Goal: Information Seeking & Learning: Check status

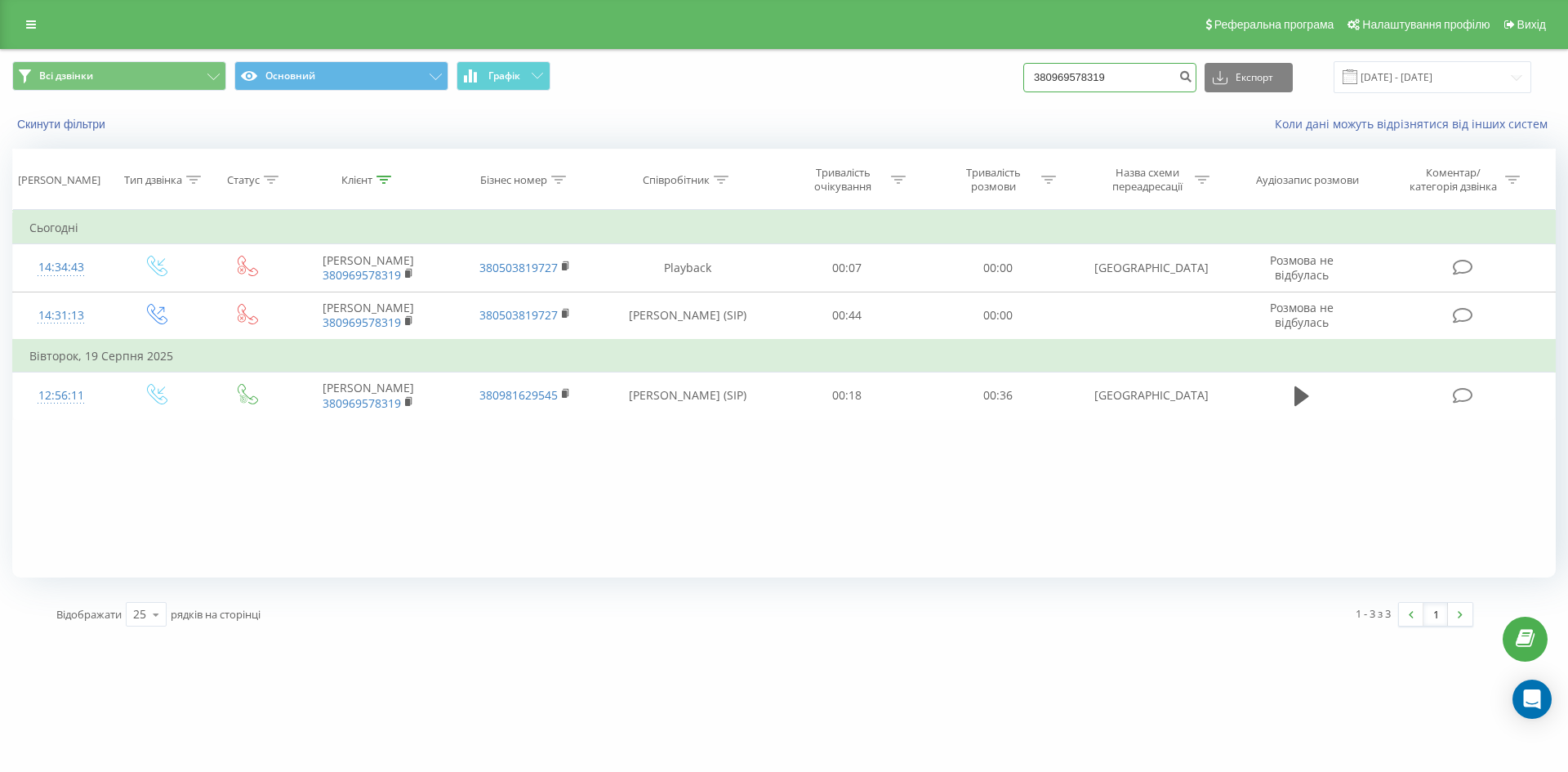
drag, startPoint x: 0, startPoint y: 0, endPoint x: 825, endPoint y: 79, distance: 828.8
click at [835, 79] on div "Всі дзвінки Основний Графік 380969578319 Експорт .csv .xls .xlsx [DATE] - [DATE]" at bounding box center [784, 77] width 1544 height 32
click at [1165, 129] on div "Коли дані можуть відрізнятися вiд інших систем" at bounding box center [1077, 124] width 979 height 16
click at [1141, 77] on input "380969578319" at bounding box center [1110, 77] width 173 height 29
drag, startPoint x: 1141, startPoint y: 77, endPoint x: 862, endPoint y: 95, distance: 279.6
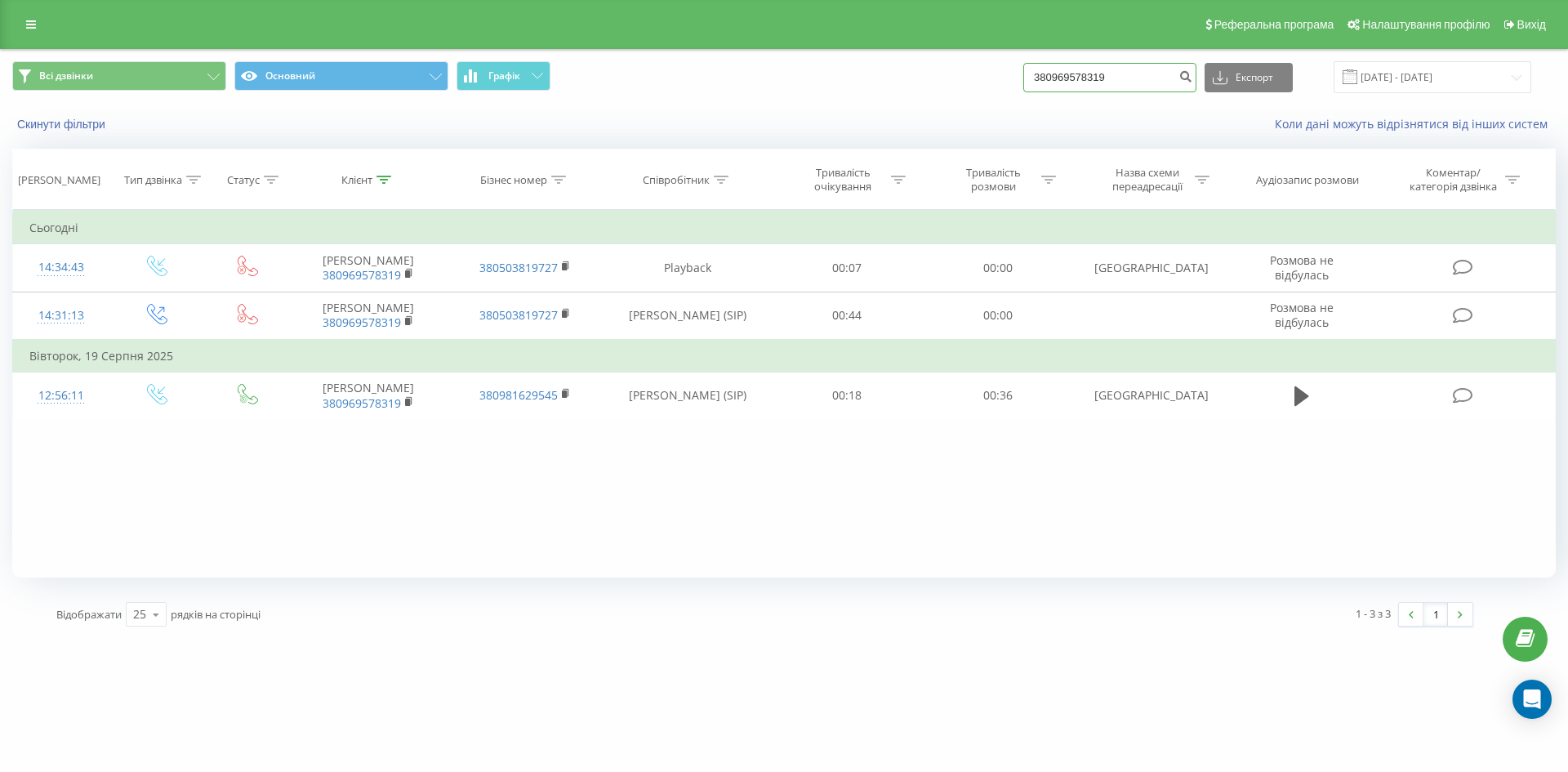
click at [863, 94] on div "Всі дзвінки Основний Графік 380969578319 Експорт .csv .xls .xlsx 23.06.2025 - 2…" at bounding box center [784, 77] width 1566 height 54
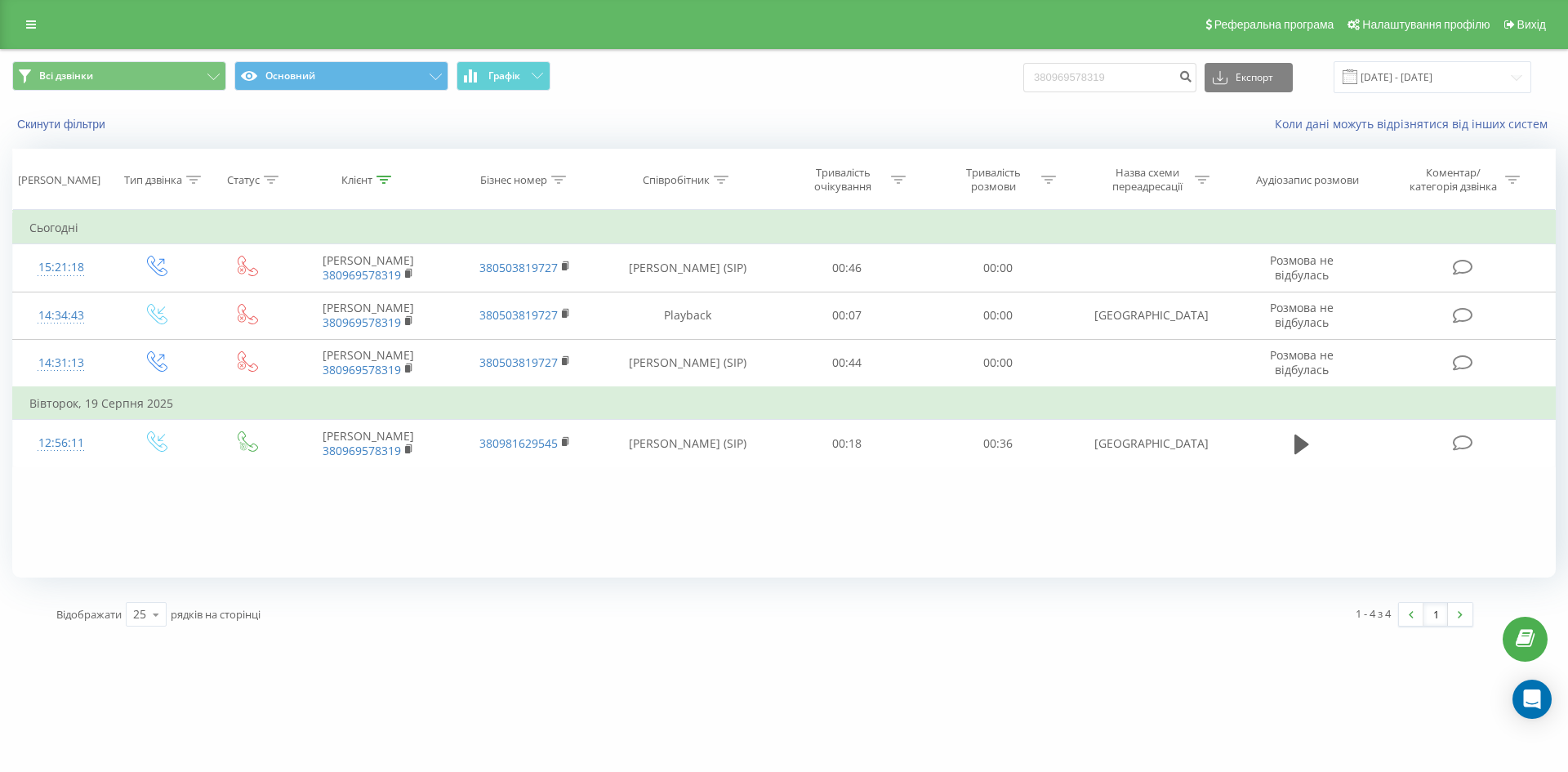
drag, startPoint x: 988, startPoint y: 85, endPoint x: 852, endPoint y: 88, distance: 136.0
click at [851, 88] on div "Всі дзвінки Основний Графік 380969578319 Експорт .csv .xls .xlsx [DATE] - [DATE]" at bounding box center [784, 77] width 1566 height 54
drag, startPoint x: 1126, startPoint y: 73, endPoint x: 1145, endPoint y: 61, distance: 22.5
click at [1126, 72] on input "380969578319" at bounding box center [1110, 77] width 173 height 29
drag, startPoint x: 1084, startPoint y: 108, endPoint x: 1101, endPoint y: 100, distance: 18.8
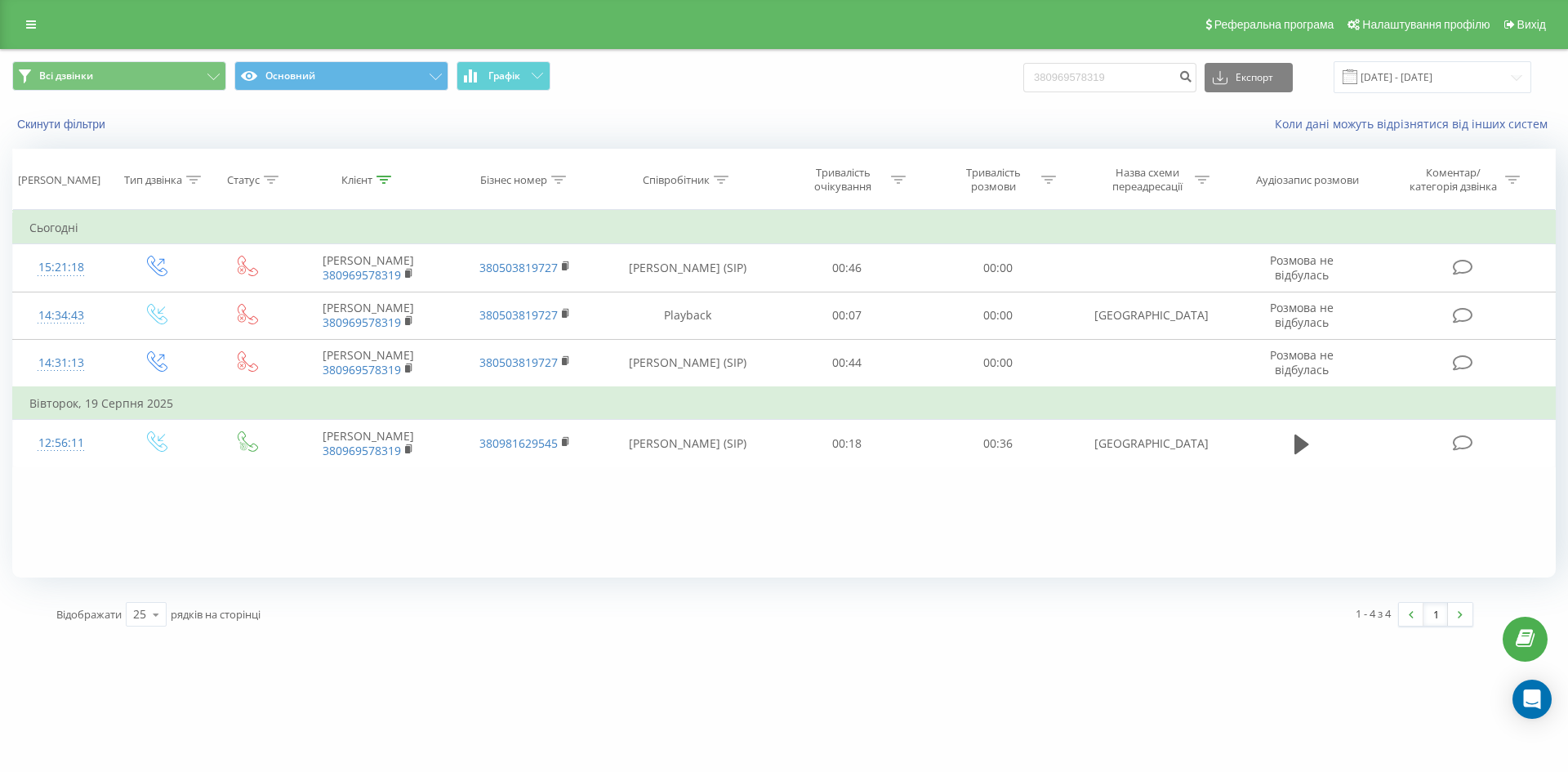
click at [1088, 106] on div "Скинути фільтри Коли дані можуть відрізнятися вiд інших систем" at bounding box center [784, 124] width 1566 height 39
drag, startPoint x: 1150, startPoint y: 79, endPoint x: 924, endPoint y: 79, distance: 226.0
click at [924, 79] on div "Всі дзвінки Основний Графік 380969578319 Експорт .csv .xls .xlsx 23.06.2025 - 2…" at bounding box center [784, 77] width 1544 height 32
paste input "126655"
drag, startPoint x: 1056, startPoint y: 77, endPoint x: 664, endPoint y: 117, distance: 394.0
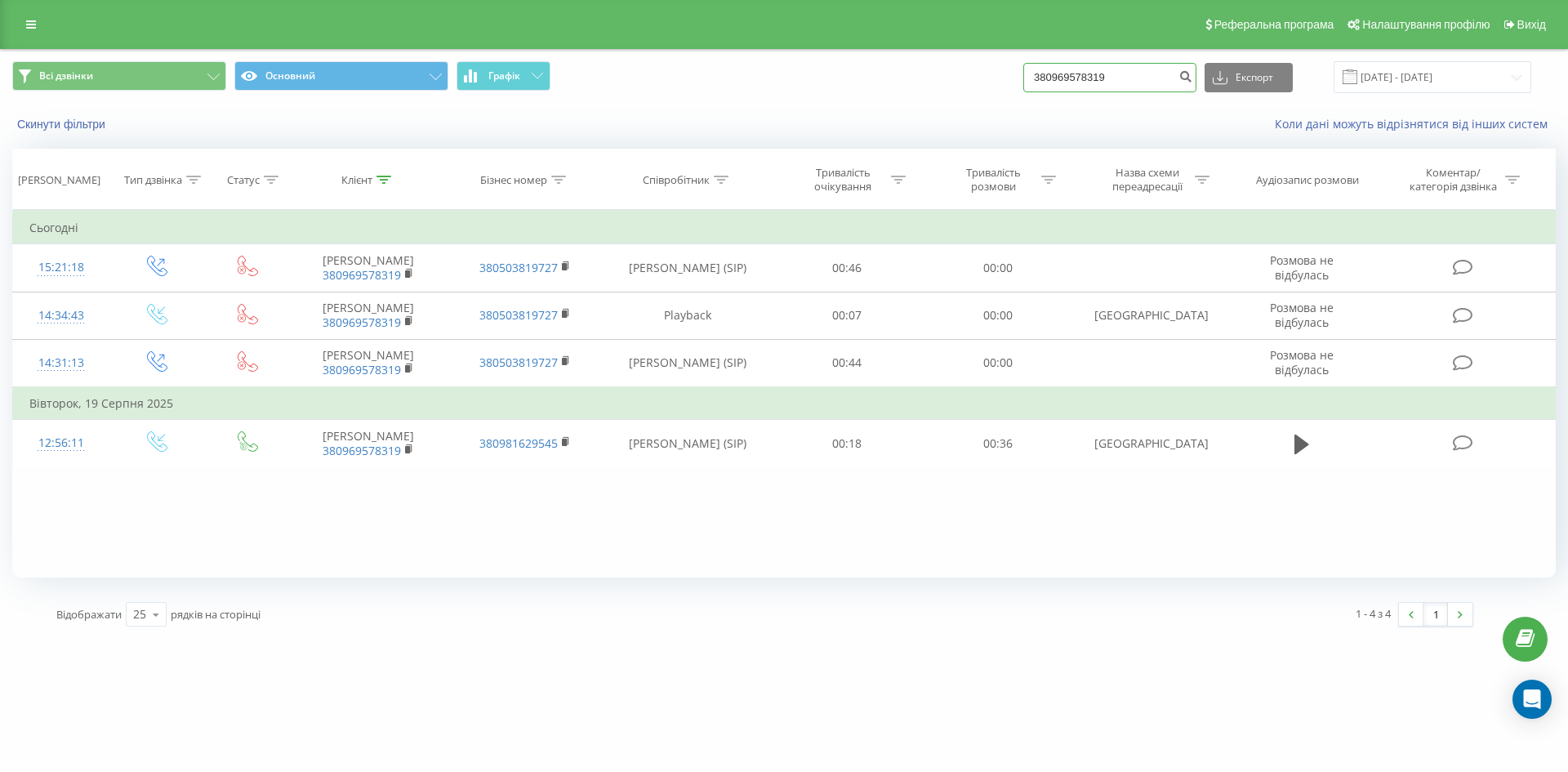
click at [667, 119] on div "Всі дзвінки Основний Графік 380969578319 Експорт .csv .xls .xlsx 23.06.2025 - 2…" at bounding box center [784, 96] width 1566 height 94
type input "380961266559"
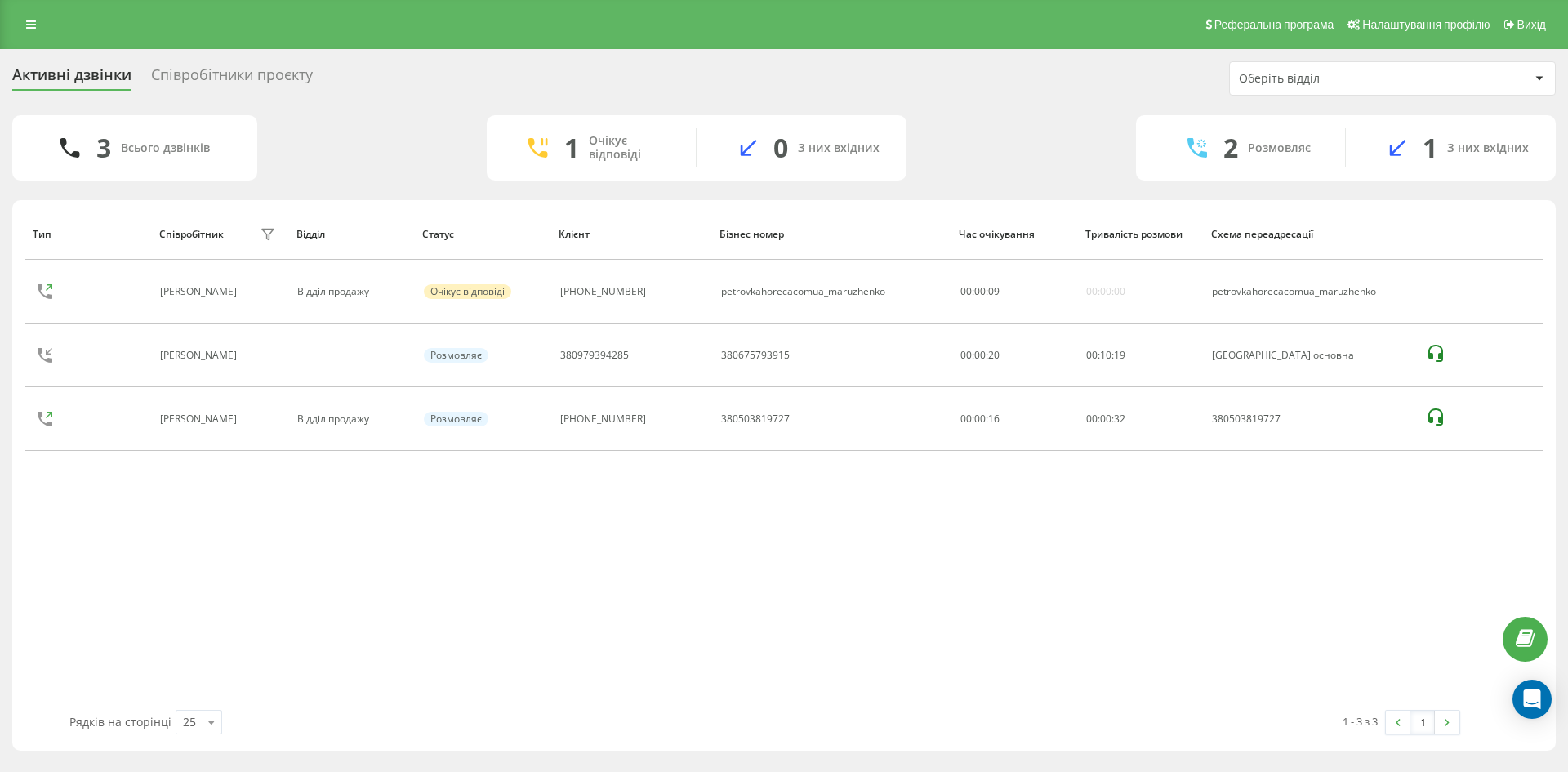
drag, startPoint x: 907, startPoint y: 101, endPoint x: 593, endPoint y: 56, distance: 317.2
click at [906, 101] on div "Активні дзвінки Співробітники проєкту Оберіть відділ 3 Всього дзвінків 1 Очікує…" at bounding box center [784, 405] width 1544 height 690
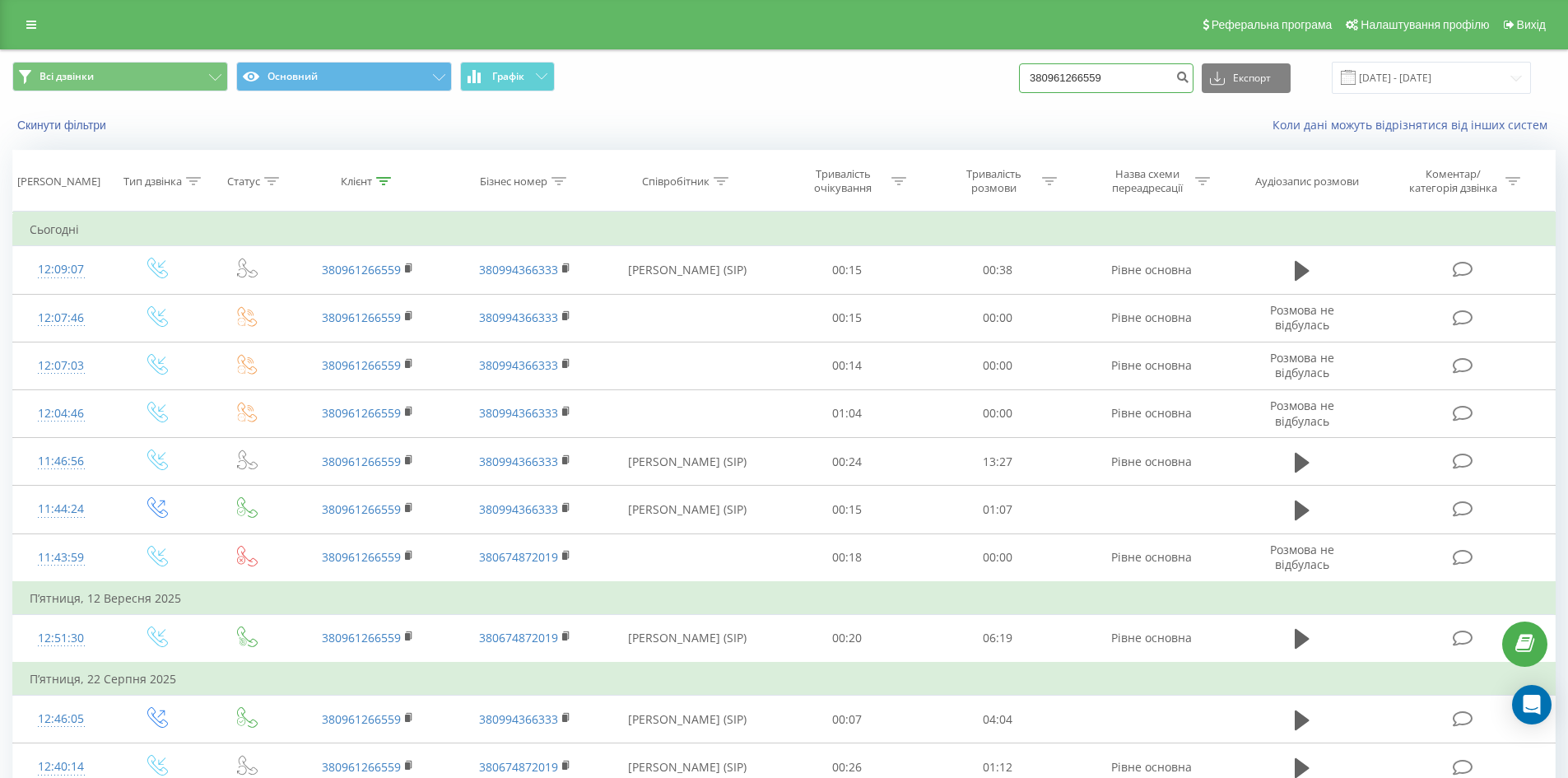
drag, startPoint x: 1133, startPoint y: 78, endPoint x: 814, endPoint y: 86, distance: 319.1
click at [819, 86] on div "Всі дзвінки Основний Графік 380961266559 Експорт .csv .xls .xlsx 23.06.2025 - 2…" at bounding box center [784, 77] width 1543 height 32
paste input "00146735"
drag, startPoint x: 1043, startPoint y: 77, endPoint x: 932, endPoint y: 92, distance: 112.0
click at [815, 72] on div "Всі дзвінки Основний Графік 00146735 Експорт .csv .xls .xlsx 23.06.2025 - 23.09…" at bounding box center [784, 77] width 1543 height 32
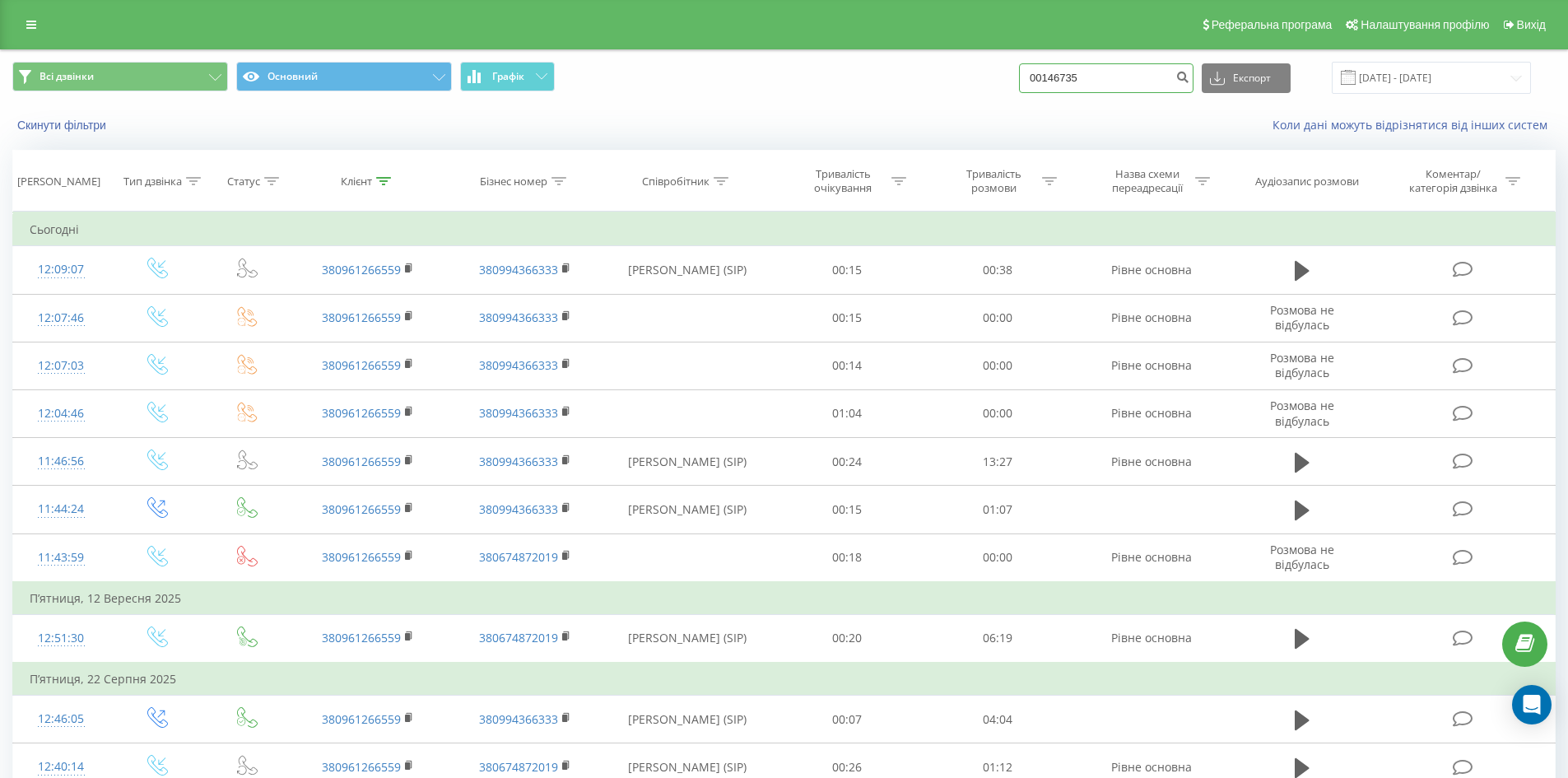
paste input "380931378617"
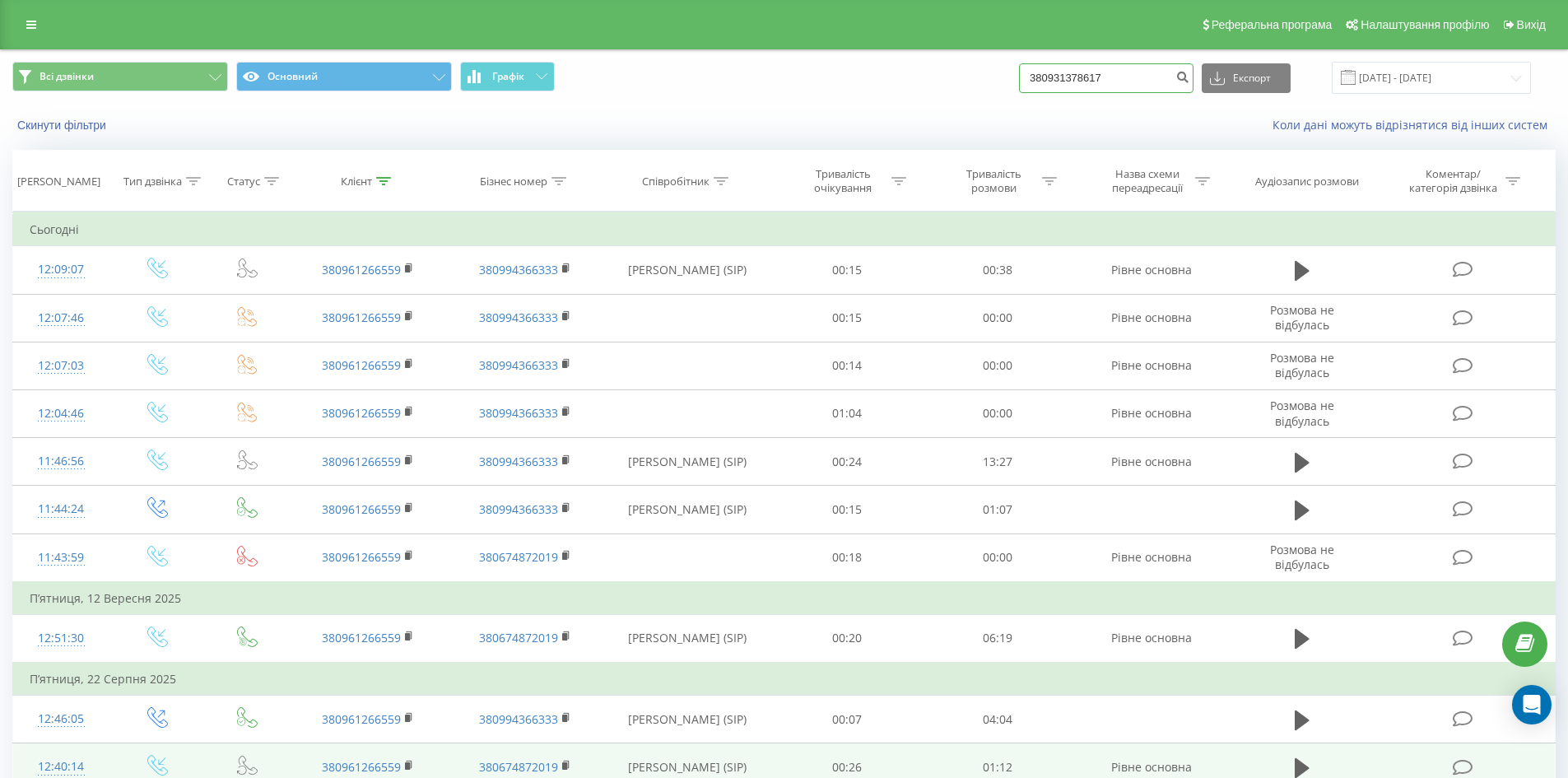
type input "380931378617"
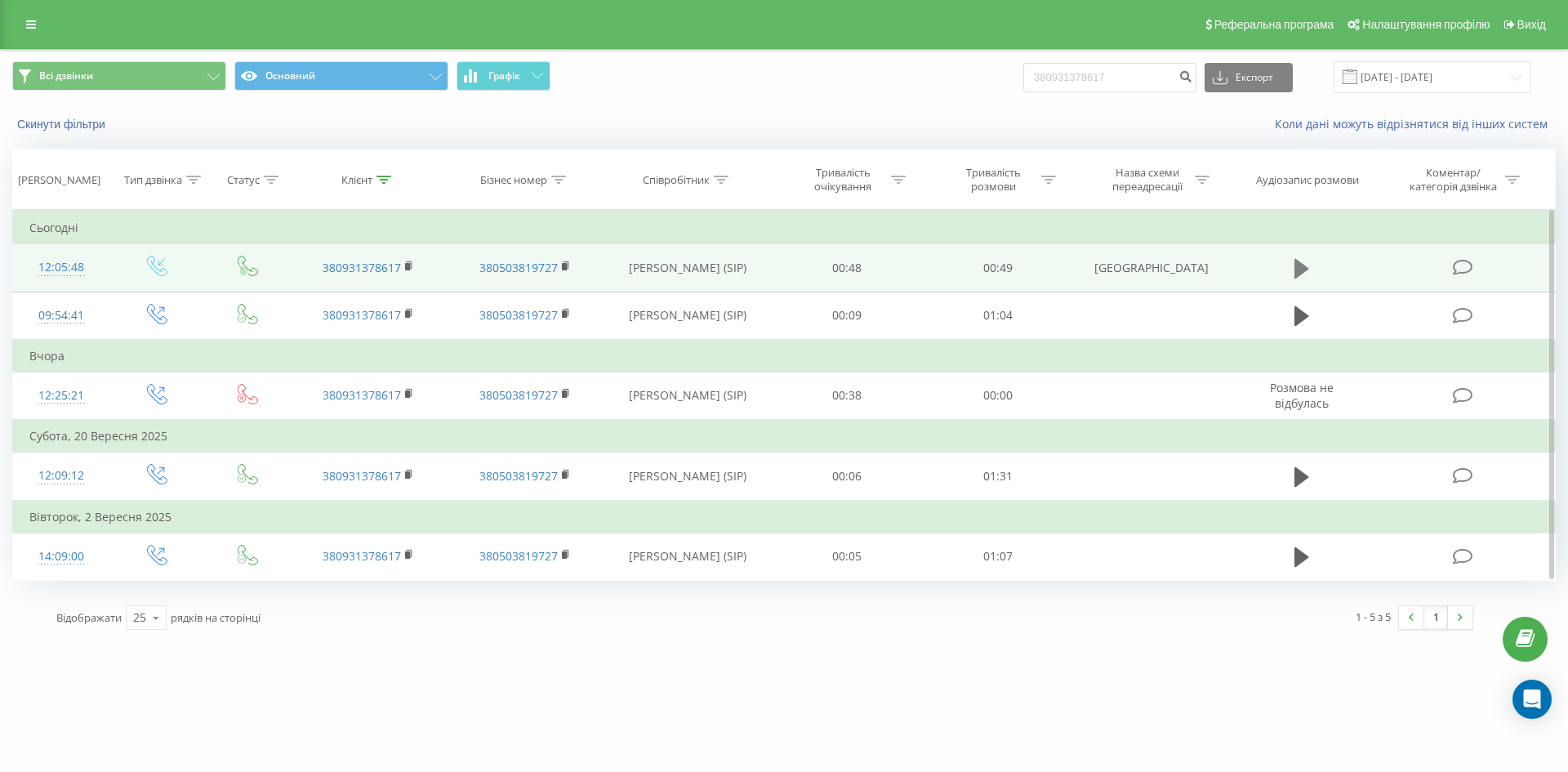
click at [1293, 273] on button at bounding box center [1301, 269] width 24 height 24
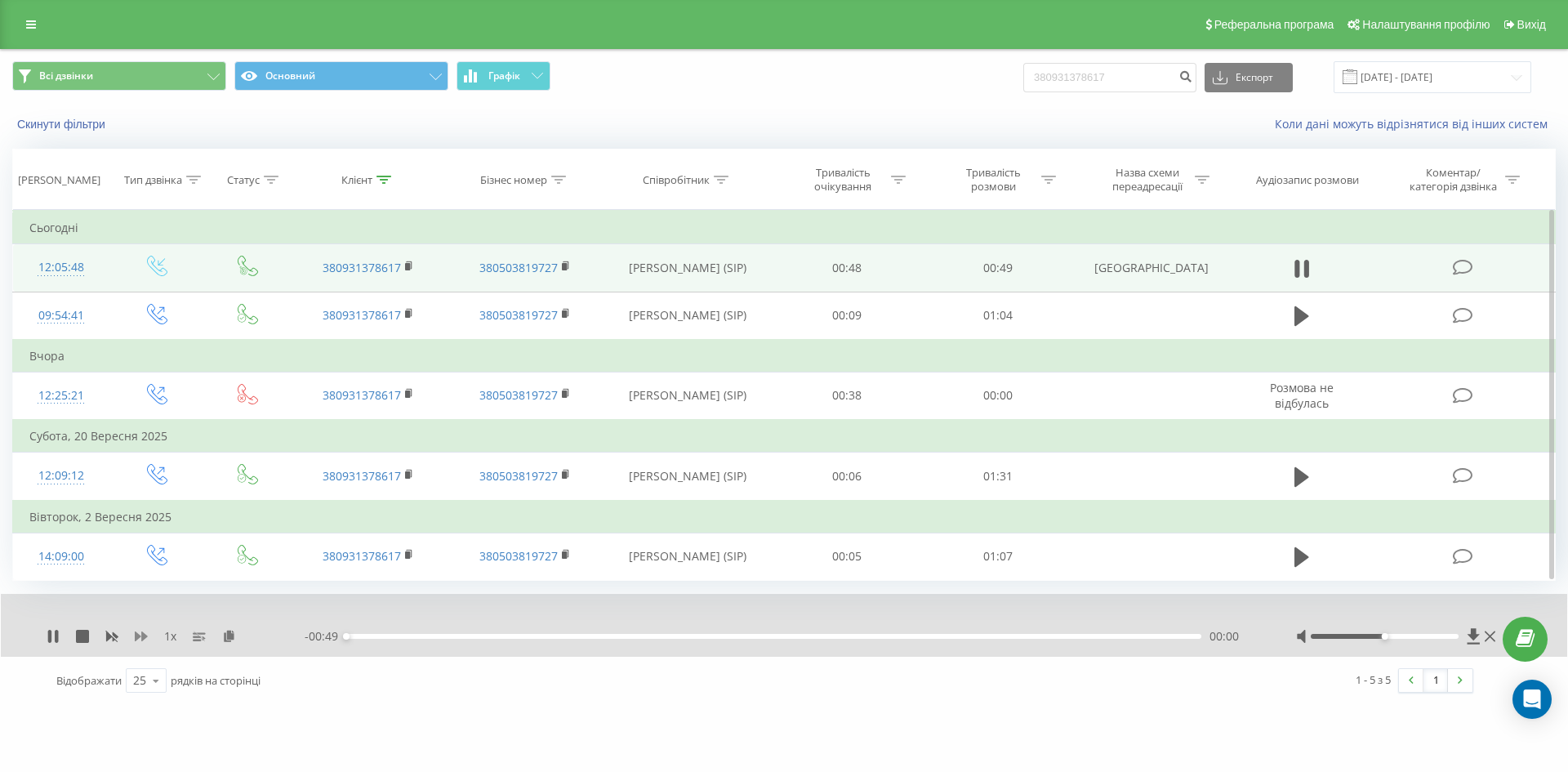
click at [141, 638] on icon at bounding box center [141, 636] width 13 height 13
click at [142, 638] on icon at bounding box center [141, 636] width 13 height 13
click at [142, 638] on icon at bounding box center [141, 636] width 13 height 9
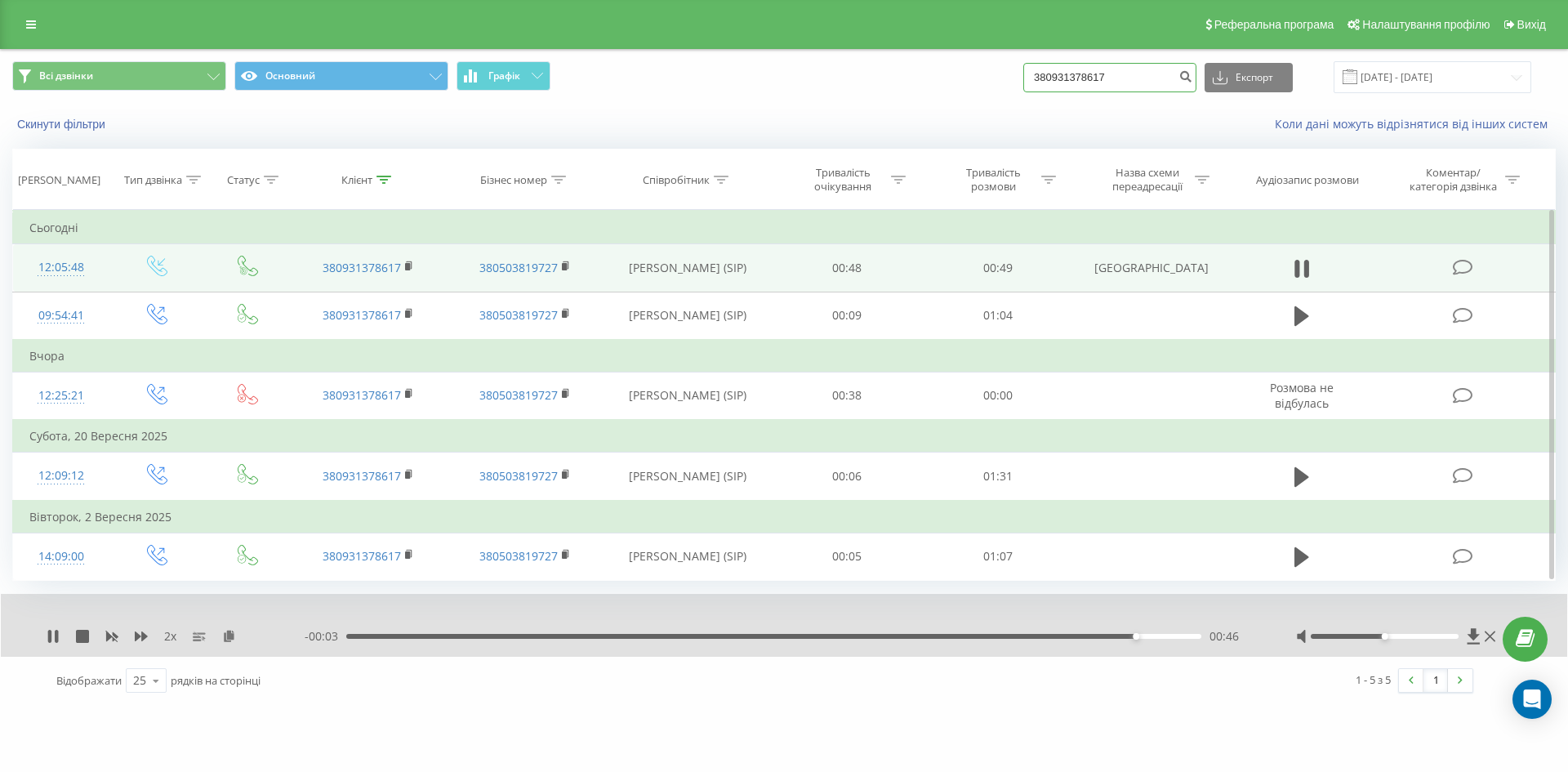
drag, startPoint x: 1163, startPoint y: 83, endPoint x: 912, endPoint y: 77, distance: 251.1
click at [946, 91] on div "Всі дзвінки Основний Графік 380931378617 Експорт .csv .xls .xlsx 23.06.2025 - 2…" at bounding box center [784, 77] width 1544 height 32
paste input "67296061"
type input "380967296061"
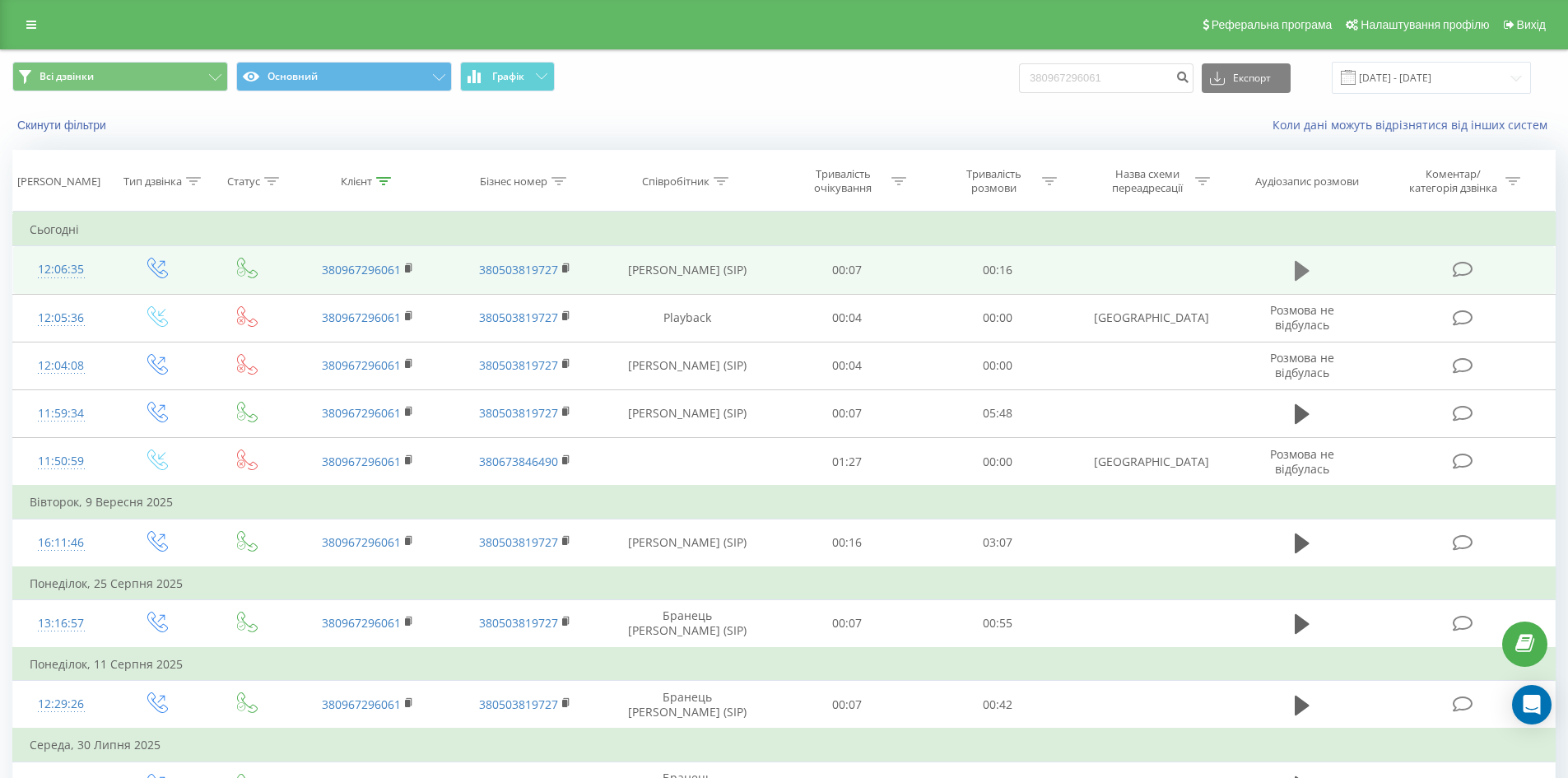
click at [1299, 269] on icon at bounding box center [1302, 271] width 15 height 20
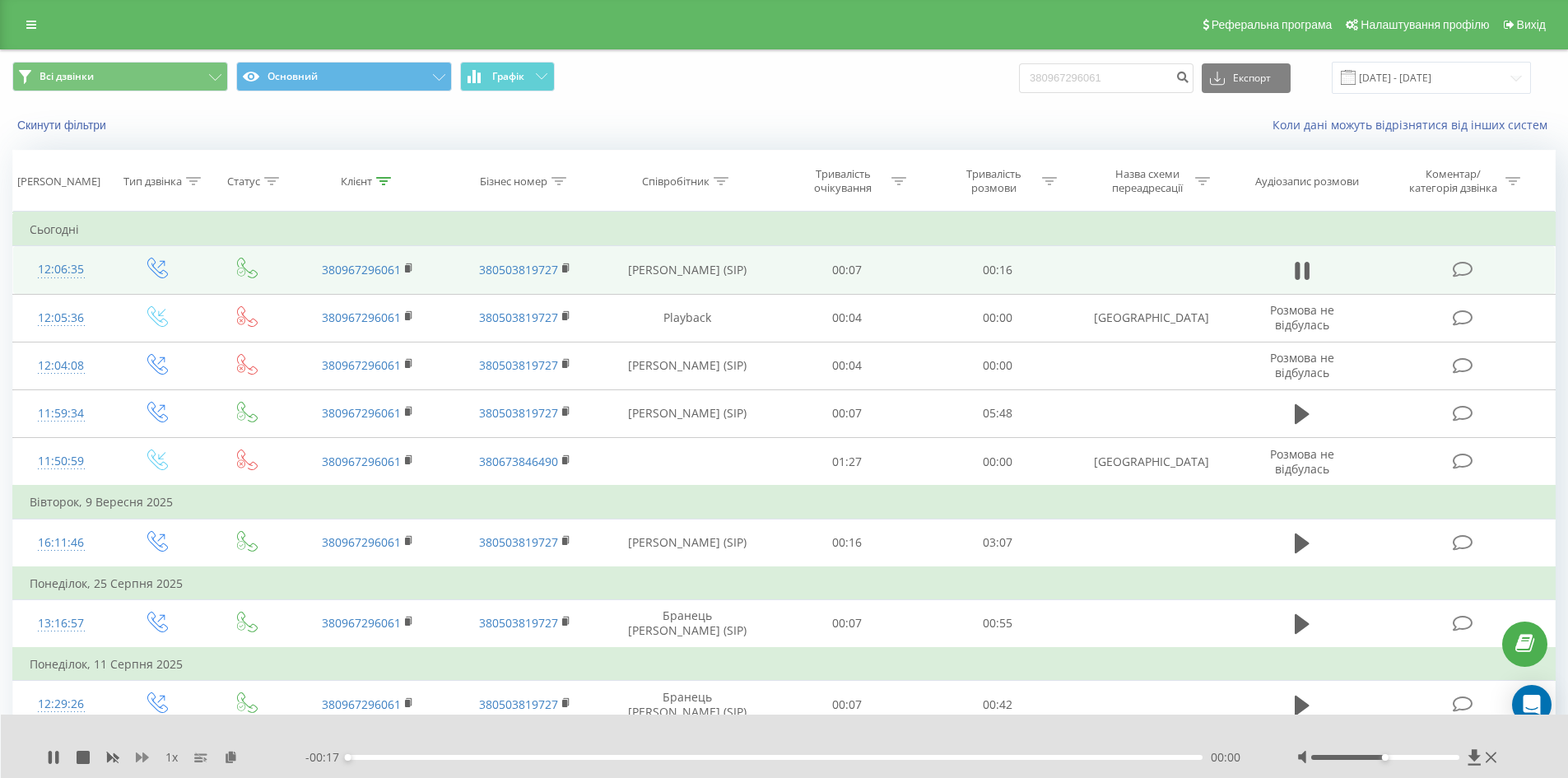
click at [140, 764] on button at bounding box center [142, 757] width 13 height 13
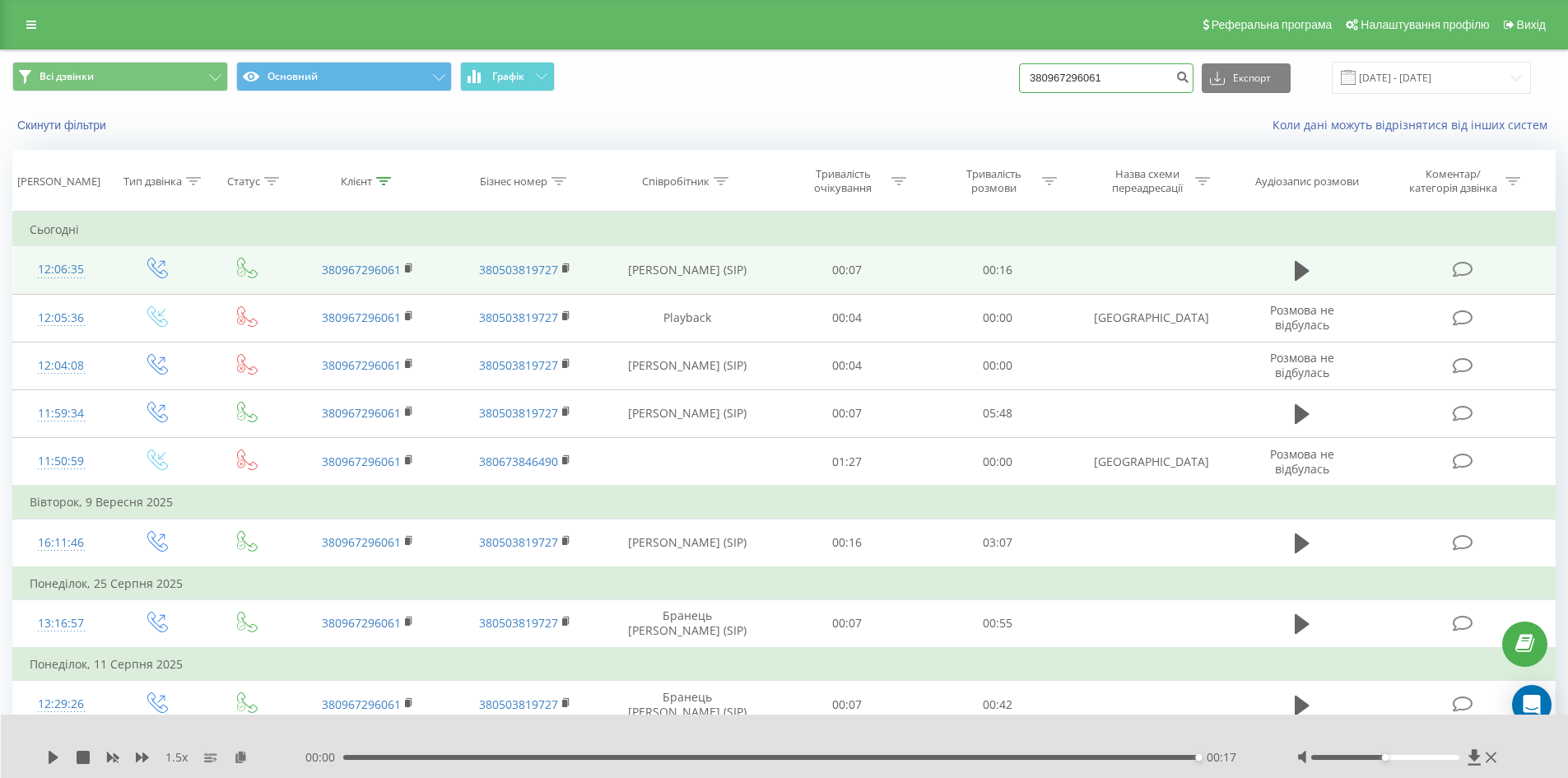
drag, startPoint x: 918, startPoint y: 94, endPoint x: 885, endPoint y: 114, distance: 38.6
click at [885, 114] on div "Всі дзвінки Основний Графік 380967296061 Експорт .csv .xls .xlsx 23.06.2025 - 2…" at bounding box center [784, 97] width 1566 height 94
paste input "76330304"
type input "380976330304"
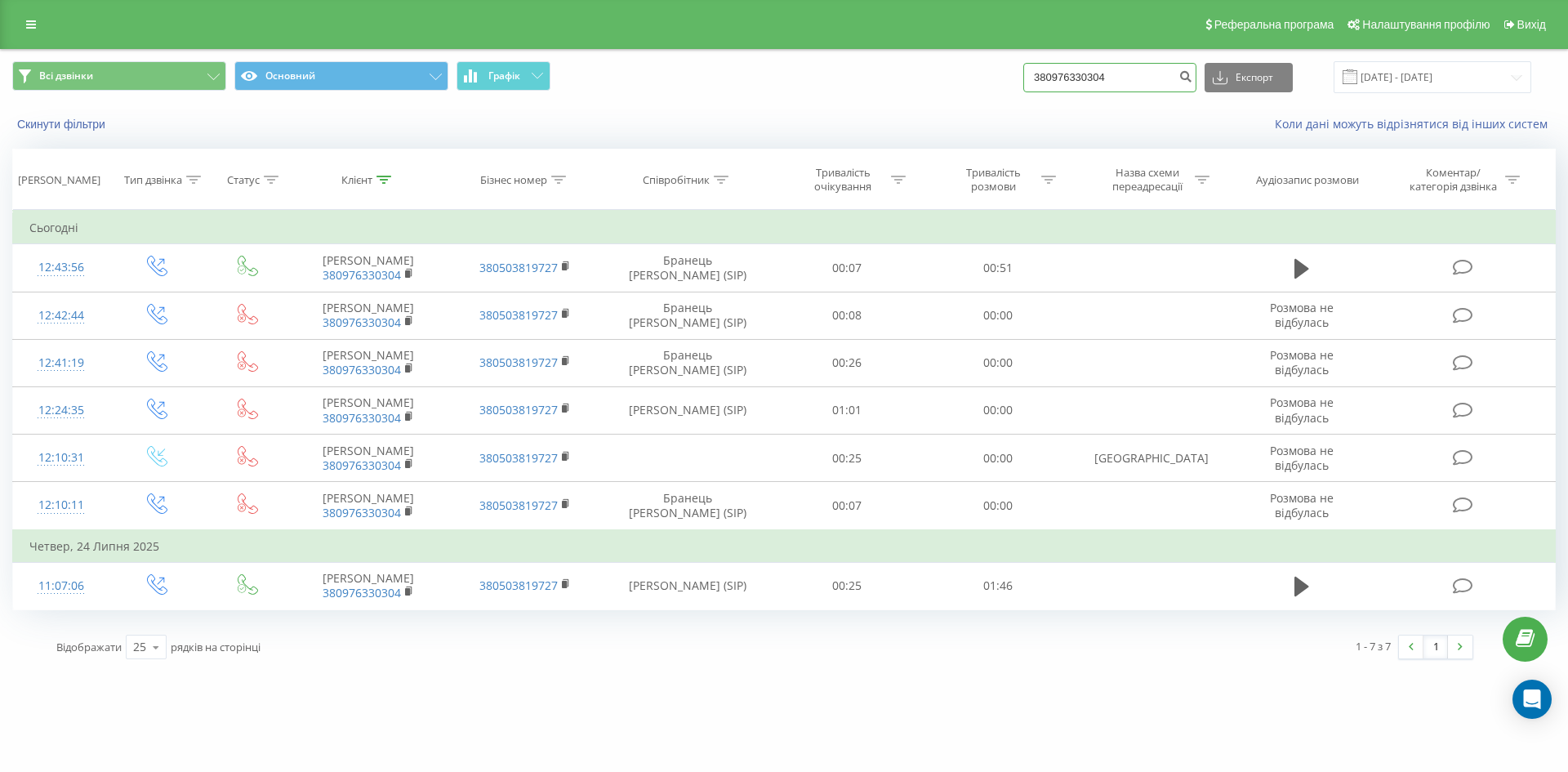
paste input "633851023"
drag, startPoint x: 1126, startPoint y: 69, endPoint x: 814, endPoint y: 69, distance: 312.0
click at [824, 67] on div "Всі дзвінки Основний Графік 380633851023 Експорт .csv .xls .xlsx 23.06.2025 - 2…" at bounding box center [784, 77] width 1544 height 32
type input "380633851023"
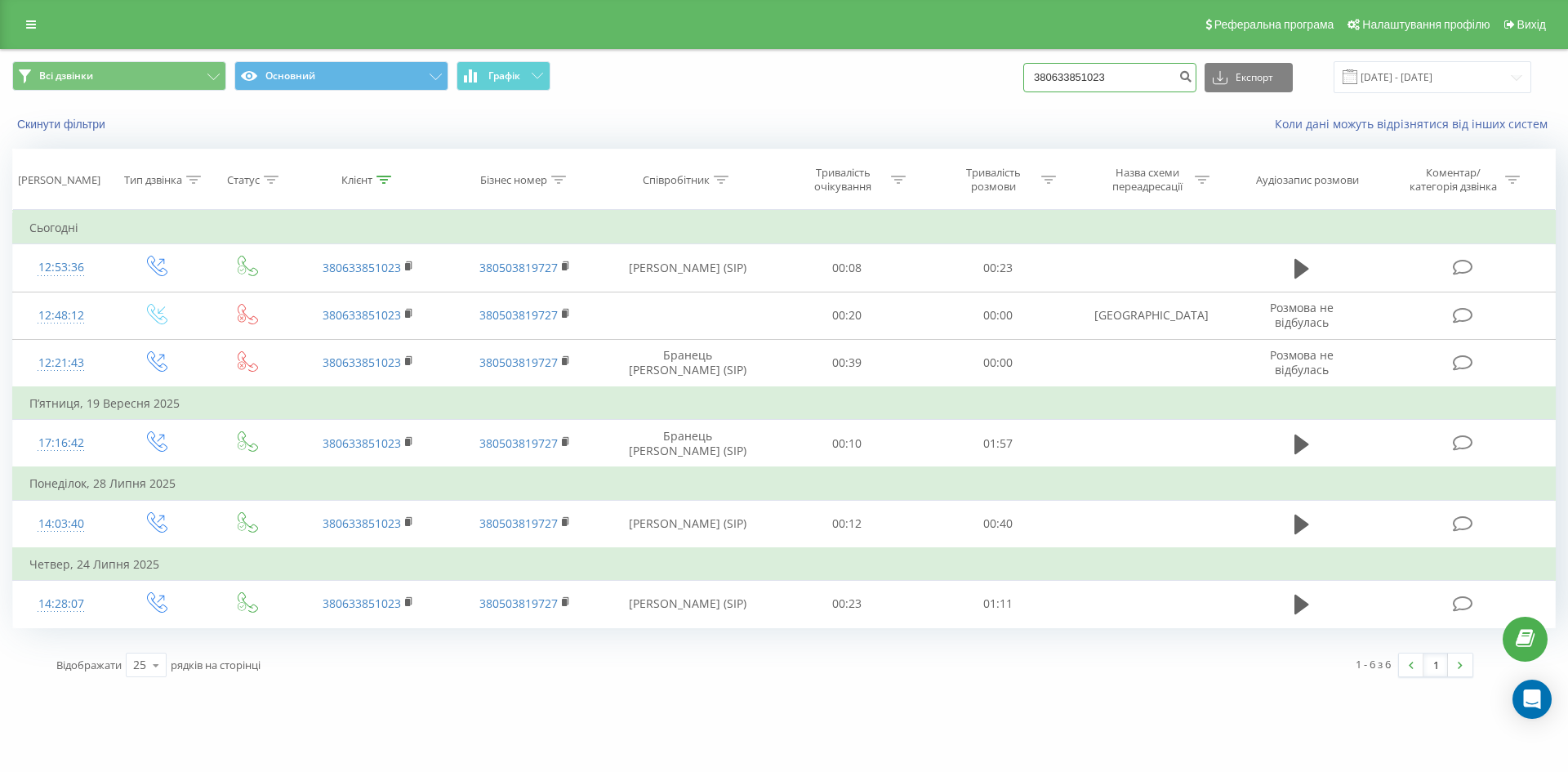
drag, startPoint x: 742, startPoint y: 72, endPoint x: 695, endPoint y: 71, distance: 47.0
click at [710, 71] on div "Всі дзвінки Основний Графік 380633851023 Експорт .csv .xls .xlsx 23.06.2025 - 2…" at bounding box center [784, 77] width 1544 height 32
paste input "22659"
type input "380632265923"
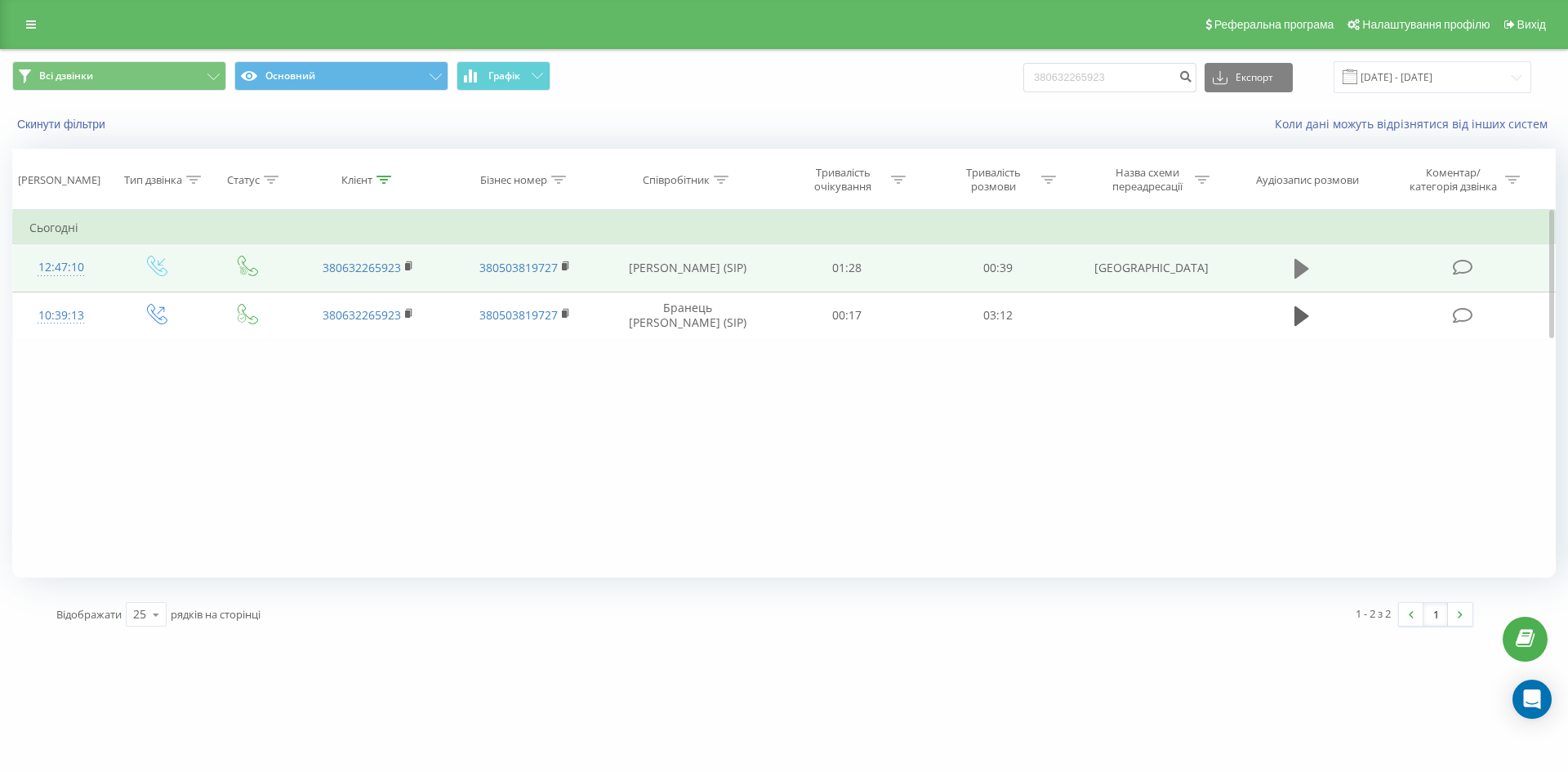
drag, startPoint x: 1304, startPoint y: 260, endPoint x: 779, endPoint y: 421, distance: 549.1
click at [1300, 261] on icon at bounding box center [1301, 269] width 15 height 22
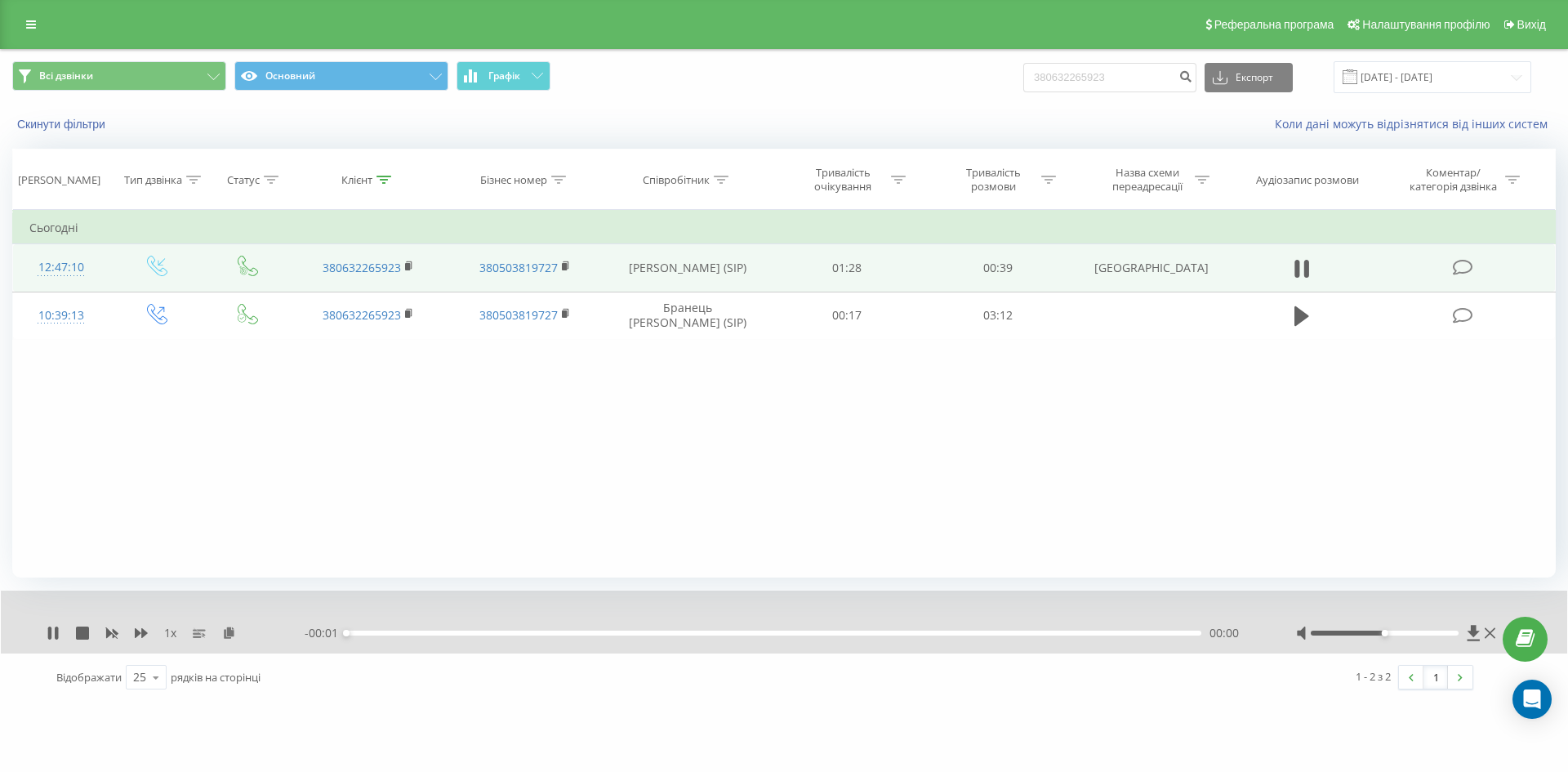
click at [151, 631] on div "1 x" at bounding box center [176, 633] width 258 height 16
click at [142, 635] on icon at bounding box center [141, 633] width 13 height 9
drag, startPoint x: 1052, startPoint y: 84, endPoint x: 821, endPoint y: 119, distance: 233.6
click at [864, 111] on div "Всі дзвінки Основний Графік 380632265923 Експорт .csv .xls .xlsx 23.06.2025 - 2…" at bounding box center [784, 96] width 1566 height 94
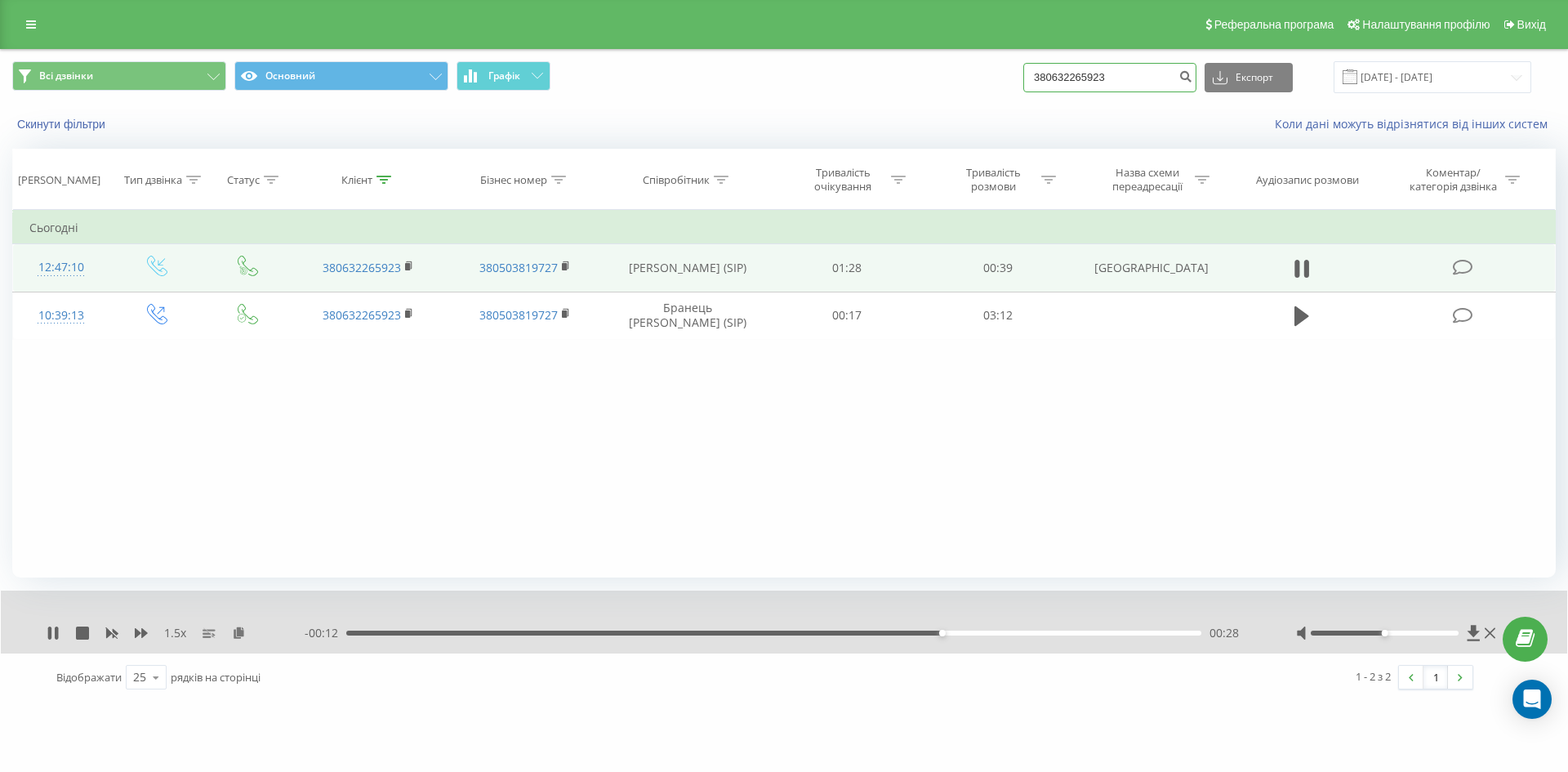
paste input "603597"
type input "380636035973"
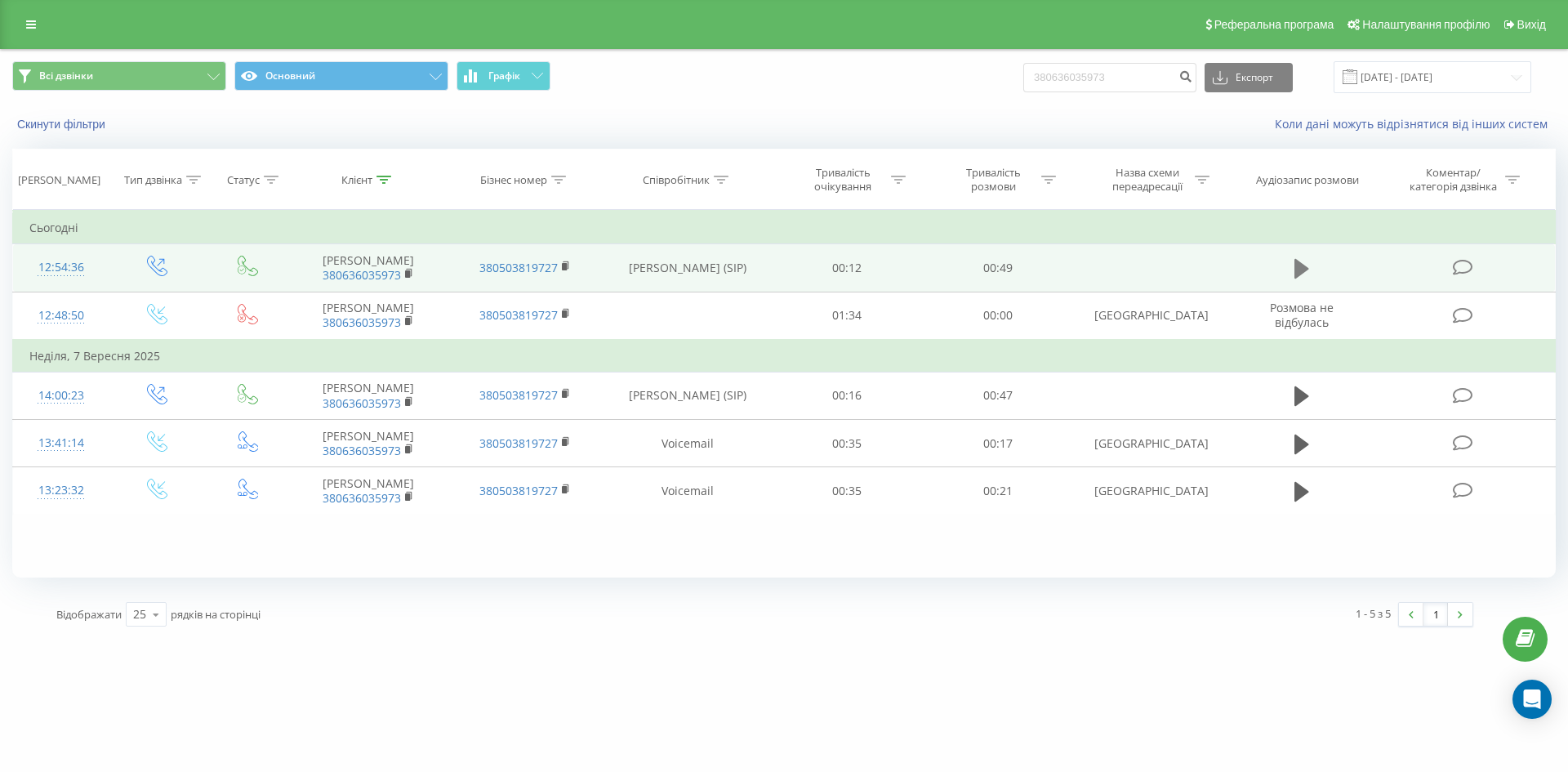
click at [1308, 273] on icon at bounding box center [1301, 269] width 15 height 22
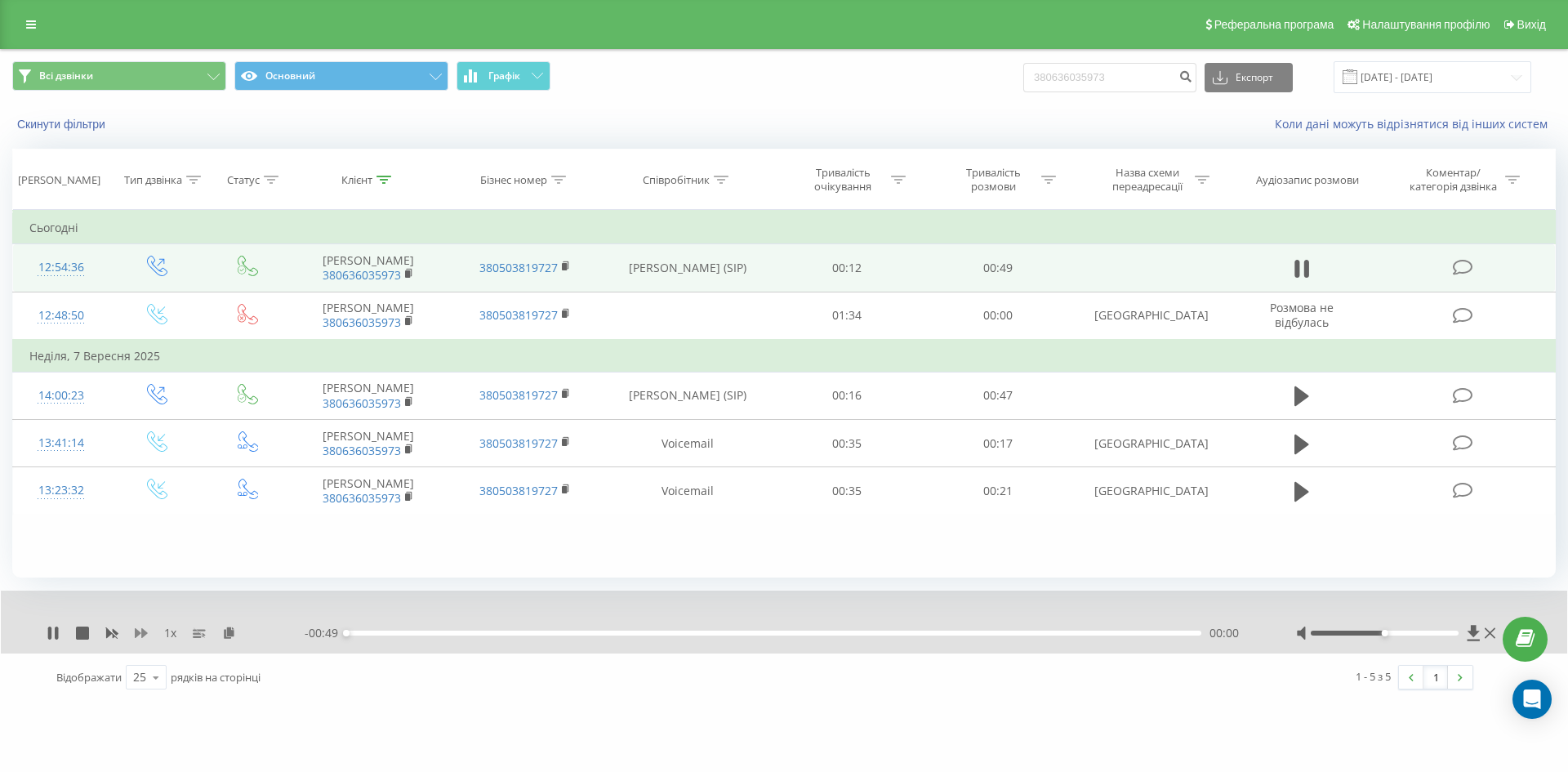
click at [140, 628] on icon at bounding box center [141, 633] width 13 height 13
drag, startPoint x: 1150, startPoint y: 92, endPoint x: 738, endPoint y: 88, distance: 412.0
click at [738, 88] on div "Всі дзвінки Основний Графік 380636035973 Експорт .csv .xls .xlsx 23.06.2025 - 2…" at bounding box center [784, 77] width 1544 height 32
paste input "5045664"
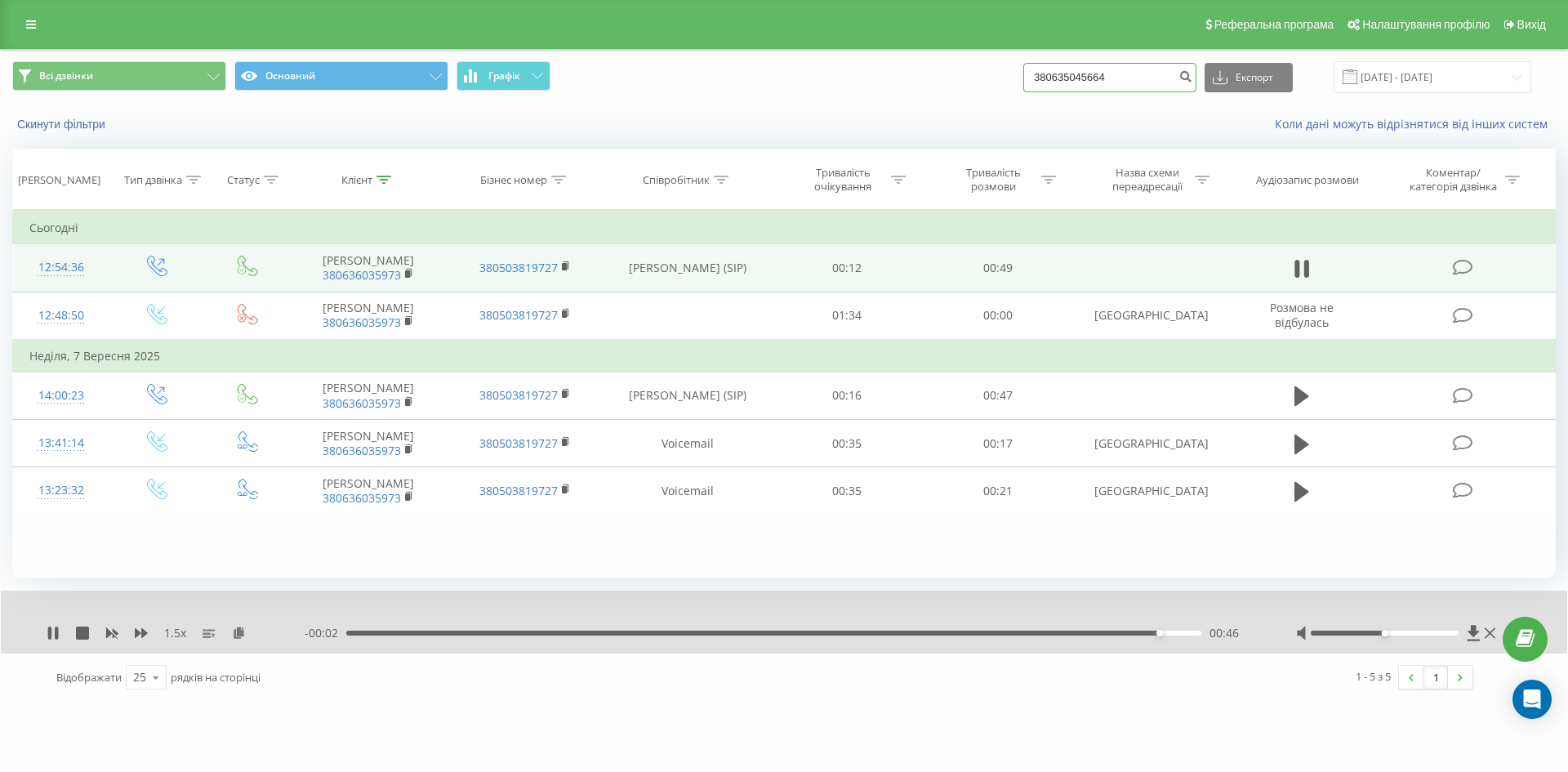
type input "380635045664"
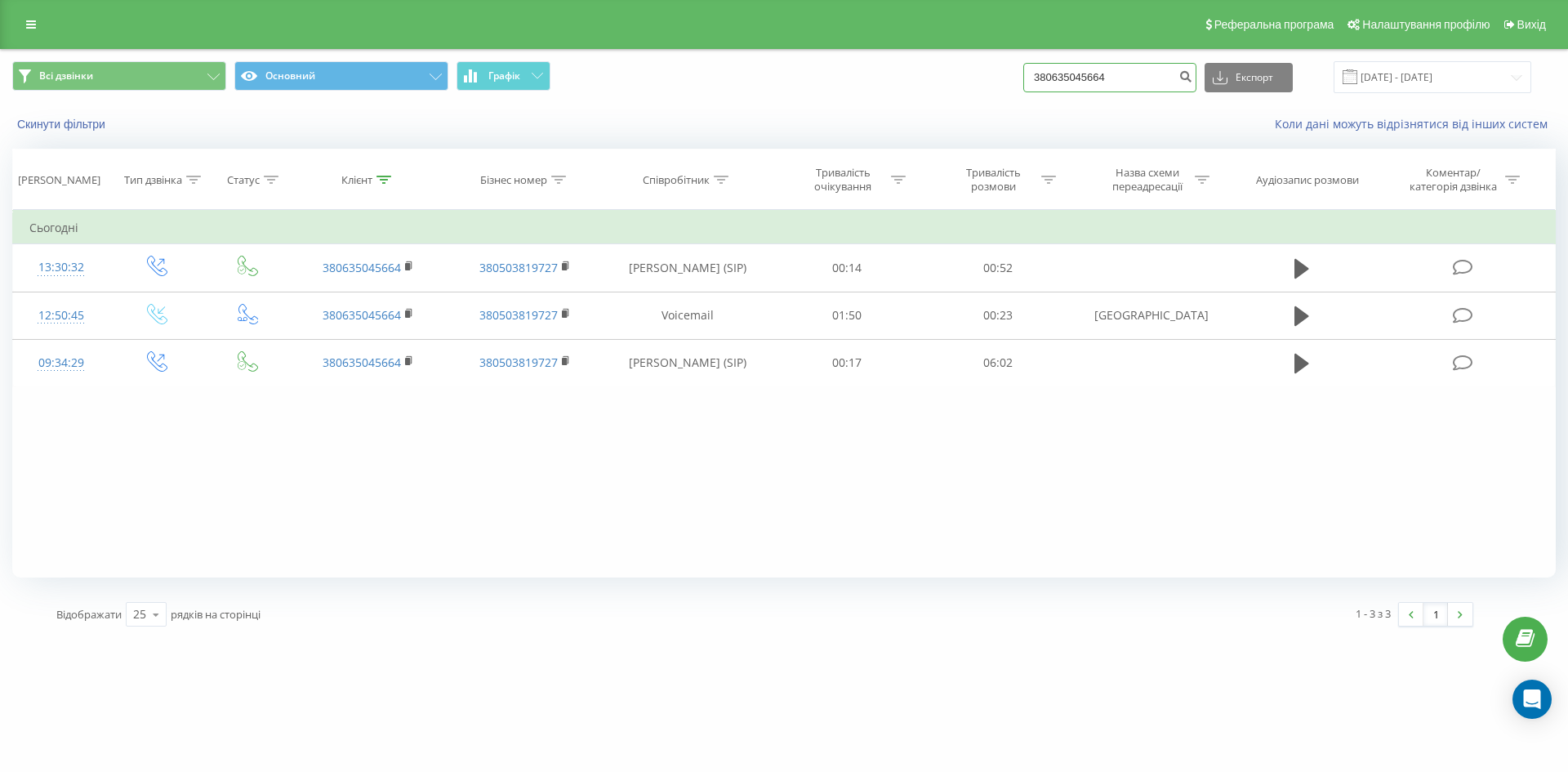
drag, startPoint x: 930, startPoint y: 89, endPoint x: 703, endPoint y: 15, distance: 238.8
click at [717, 19] on div "Реферальна програма Налаштування профілю Вихід Всі дзвінки Основний Графік 3806…" at bounding box center [784, 319] width 1568 height 638
paste input "968622699"
type input "380968622699"
drag, startPoint x: 1108, startPoint y: 73, endPoint x: 1102, endPoint y: 80, distance: 9.2
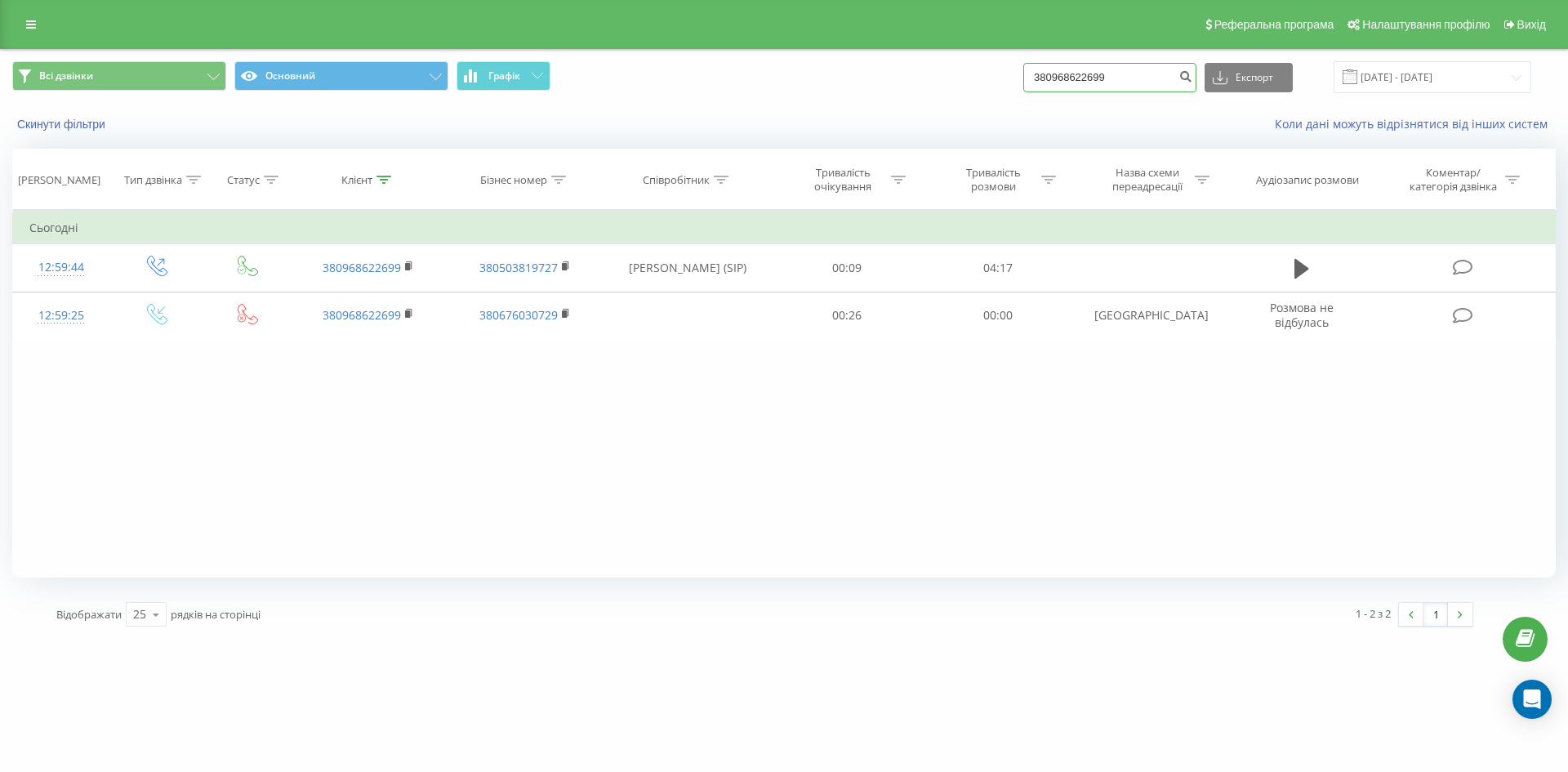
click at [1088, 80] on input "380968622699" at bounding box center [1110, 77] width 173 height 29
drag, startPoint x: 1140, startPoint y: 77, endPoint x: 951, endPoint y: 80, distance: 189.0
click at [951, 80] on div "Всі дзвінки Основний Графік 380968622699 Експорт .csv .xls .xlsx 23.06.2025 - 2…" at bounding box center [784, 77] width 1544 height 32
paste input "508441305"
type input "380508441305"
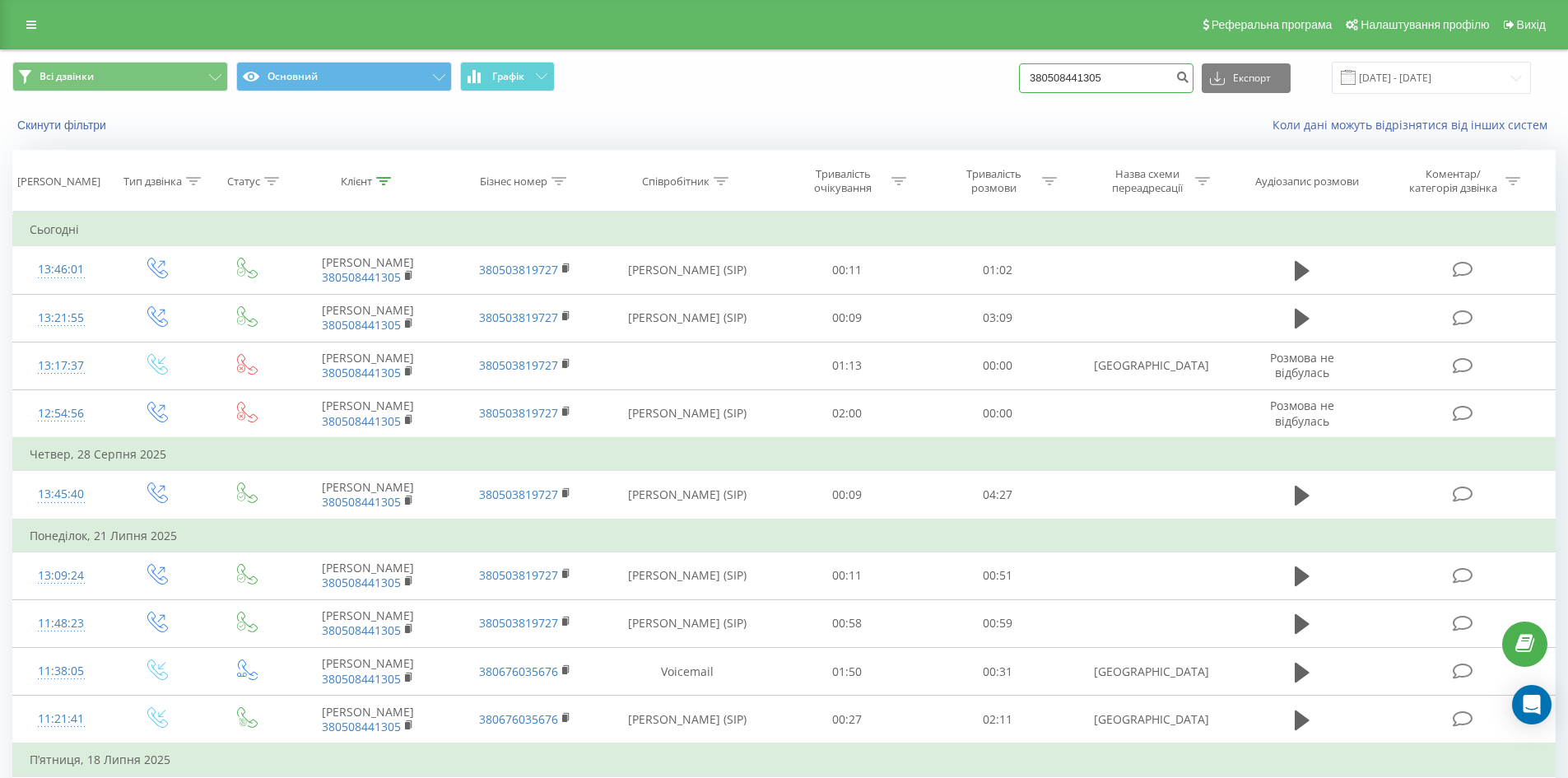
drag, startPoint x: 1123, startPoint y: 77, endPoint x: 678, endPoint y: 79, distance: 445.0
click at [712, 70] on div "Всі дзвінки Основний Графік 380508441305 Експорт .csv .xls .xlsx 23.06.2025 - 2…" at bounding box center [784, 77] width 1543 height 32
paste input "975911976"
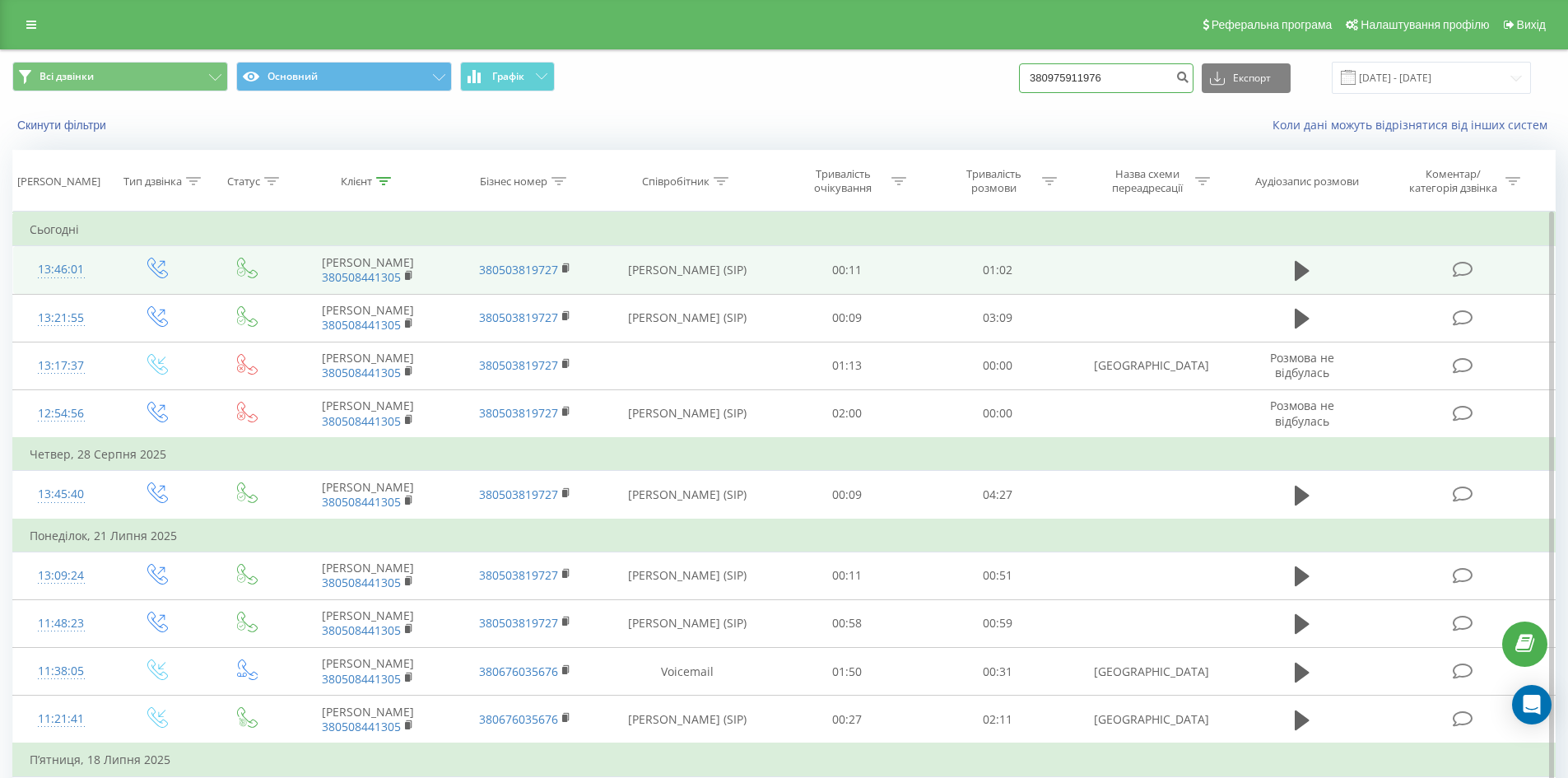
type input "380975911976"
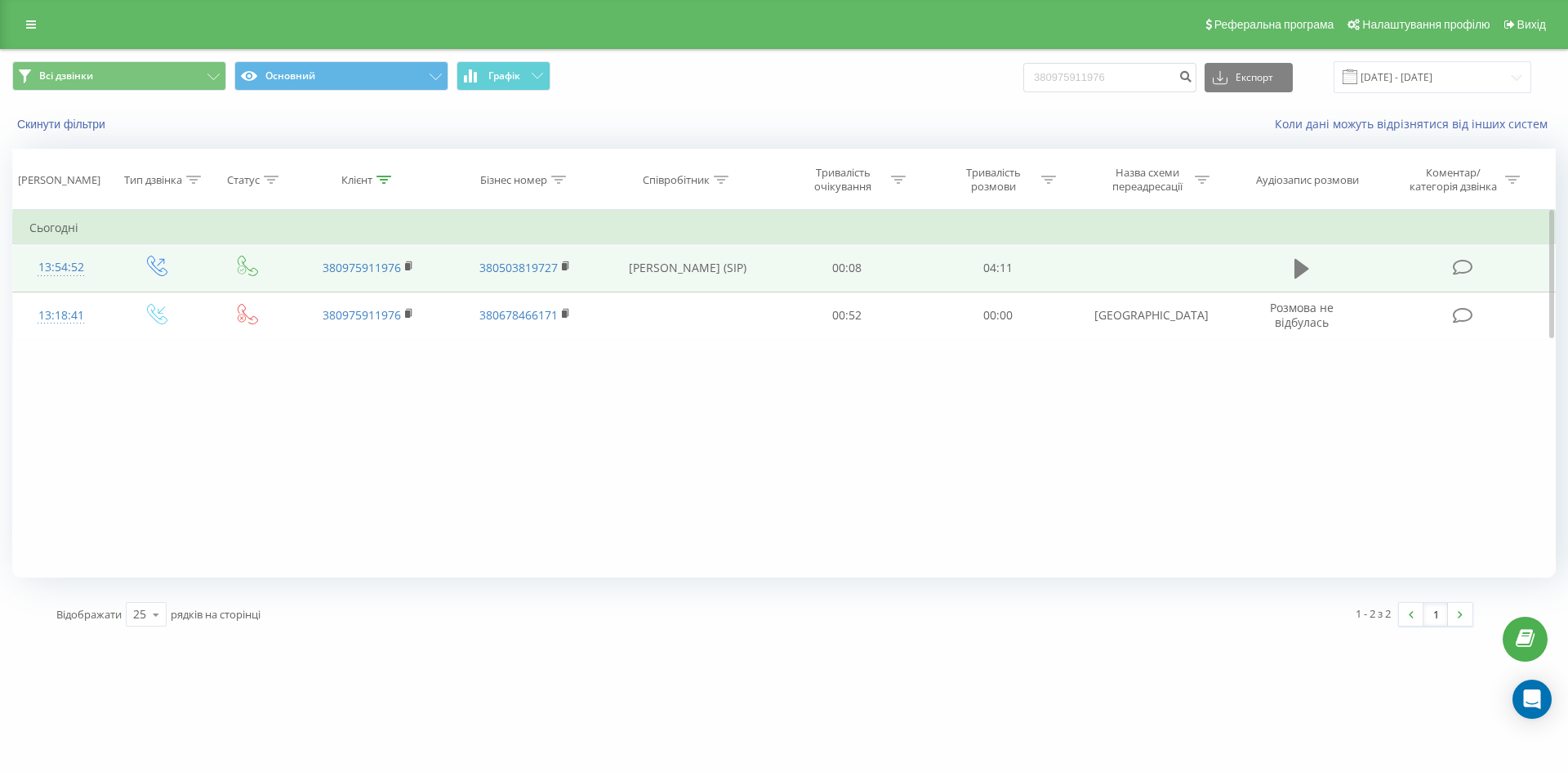
click at [1301, 260] on icon at bounding box center [1301, 269] width 15 height 22
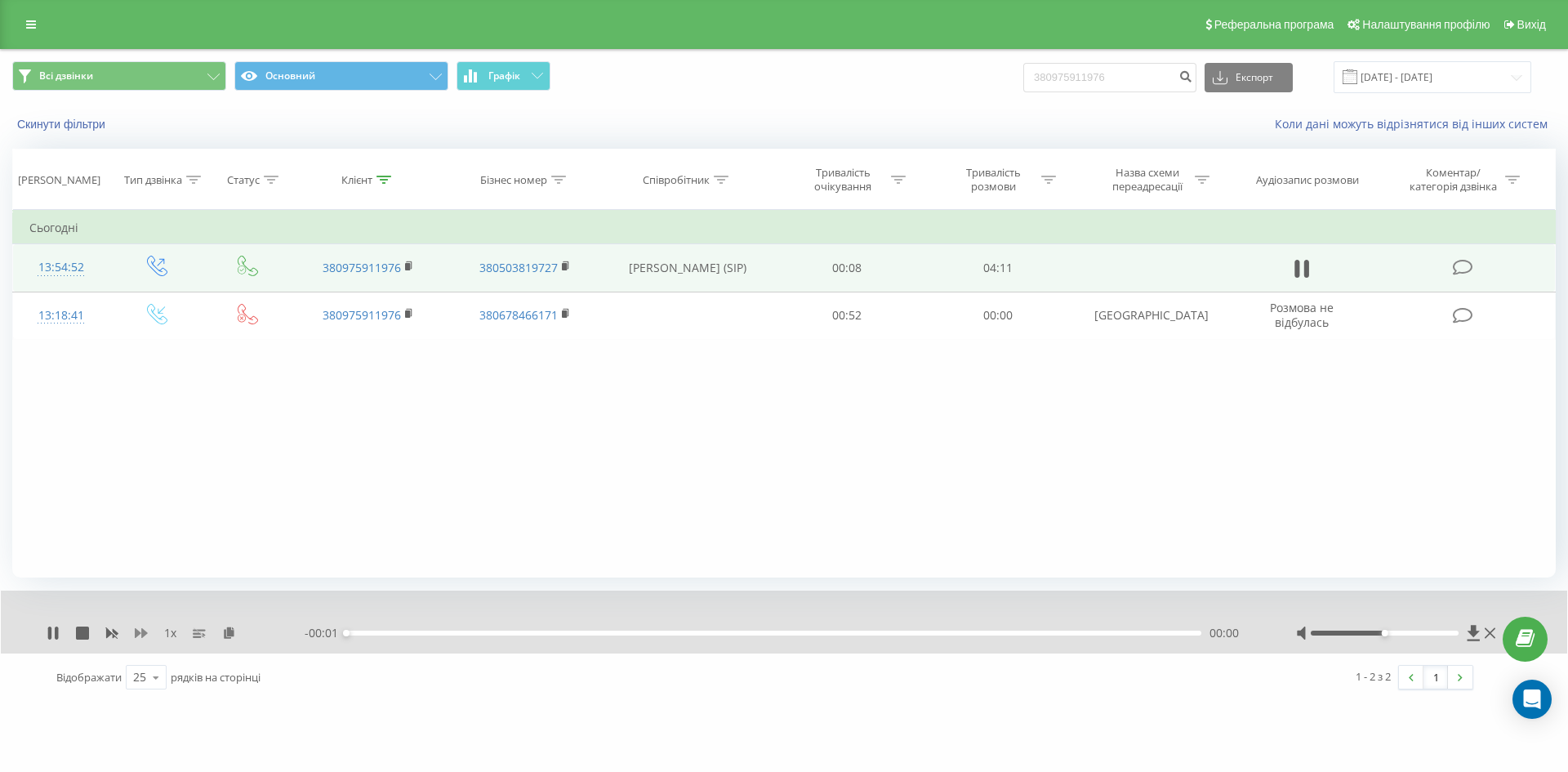
click at [144, 631] on icon at bounding box center [141, 633] width 13 height 9
drag, startPoint x: 1119, startPoint y: 76, endPoint x: 1023, endPoint y: 75, distance: 96.0
click at [937, 74] on div "Всі дзвінки Основний Графік 380975911976 Експорт .csv .xls .xlsx [DATE] - [DATE]" at bounding box center [784, 77] width 1544 height 32
paste input "6567634"
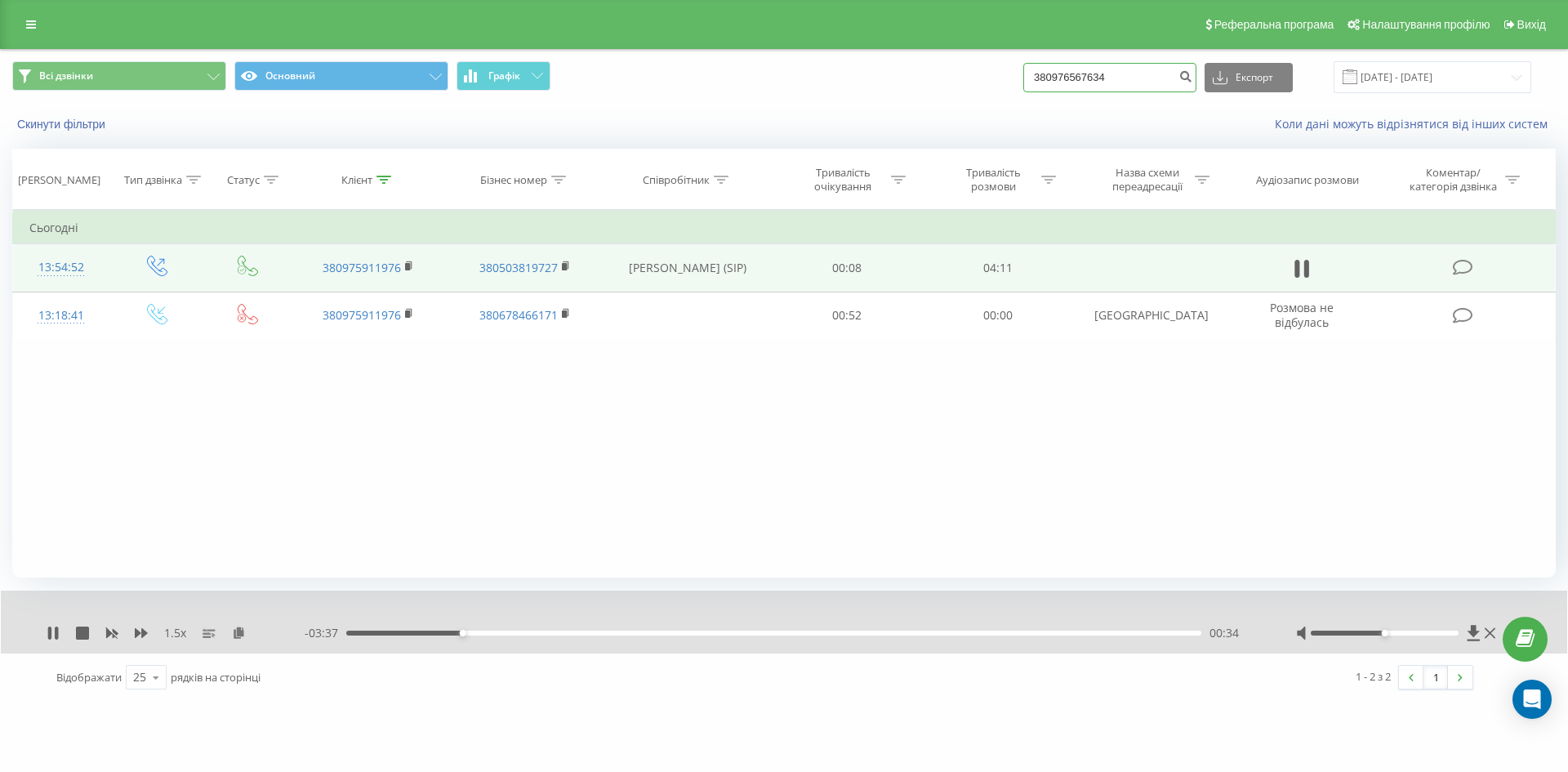
type input "380976567634"
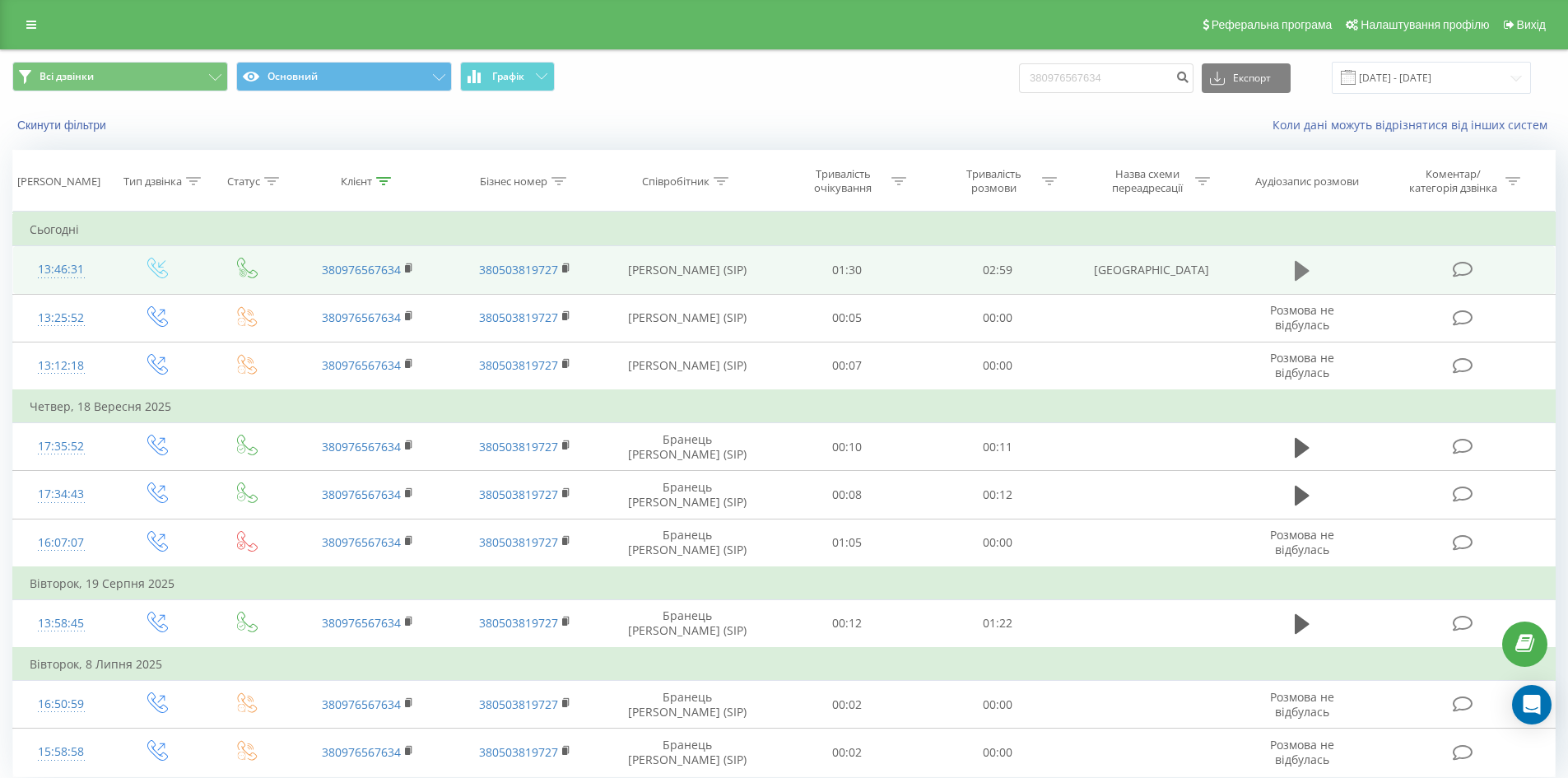
click at [1297, 271] on icon at bounding box center [1302, 271] width 15 height 20
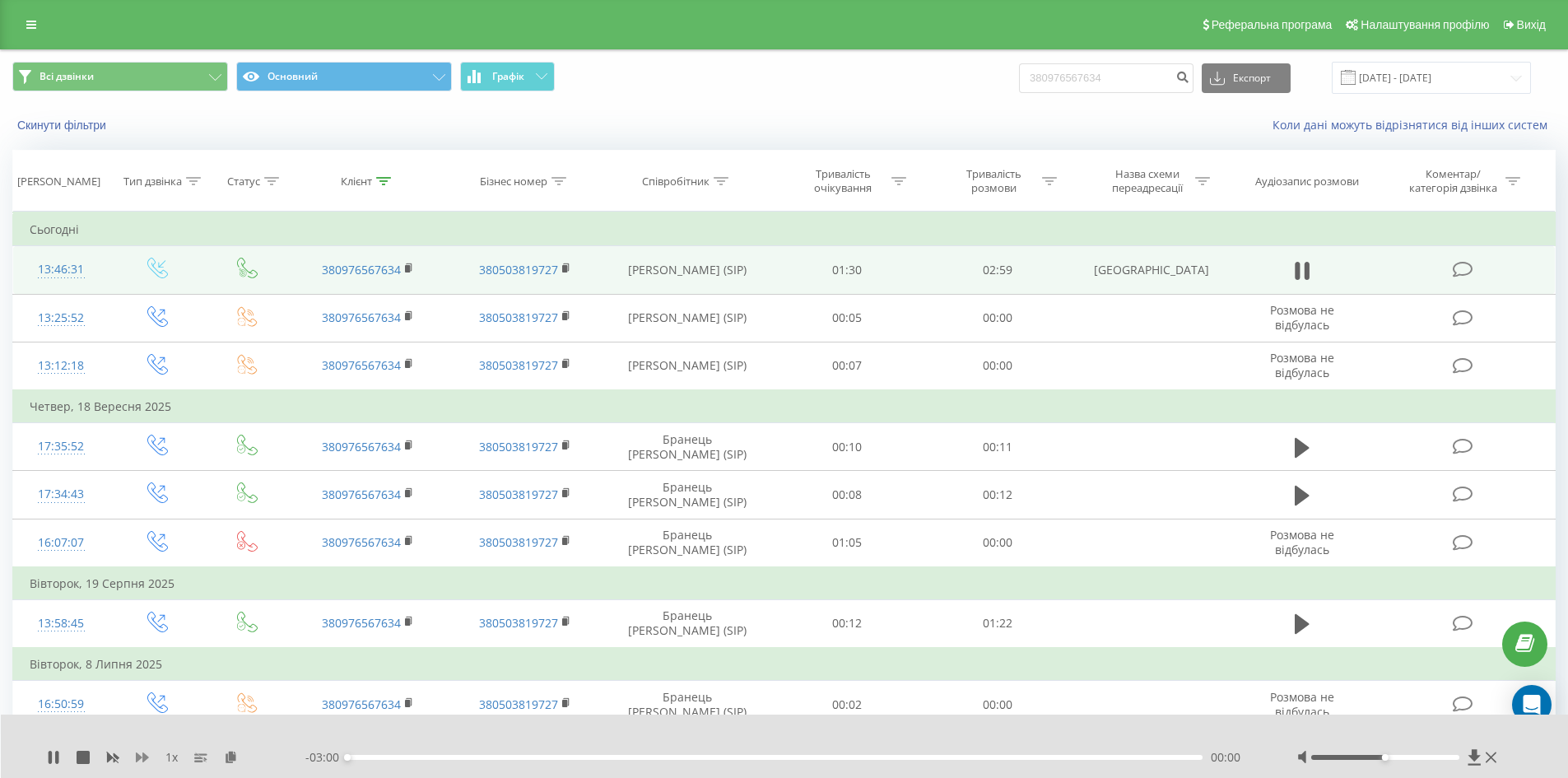
click at [141, 753] on icon at bounding box center [142, 757] width 13 height 13
drag, startPoint x: 1086, startPoint y: 84, endPoint x: 843, endPoint y: 88, distance: 243.0
click at [846, 88] on div "Всі дзвінки Основний Графік 380976567634 Експорт .csv .xls .xlsx 23.06.2025 - 2…" at bounding box center [784, 77] width 1543 height 32
paste input "69578319"
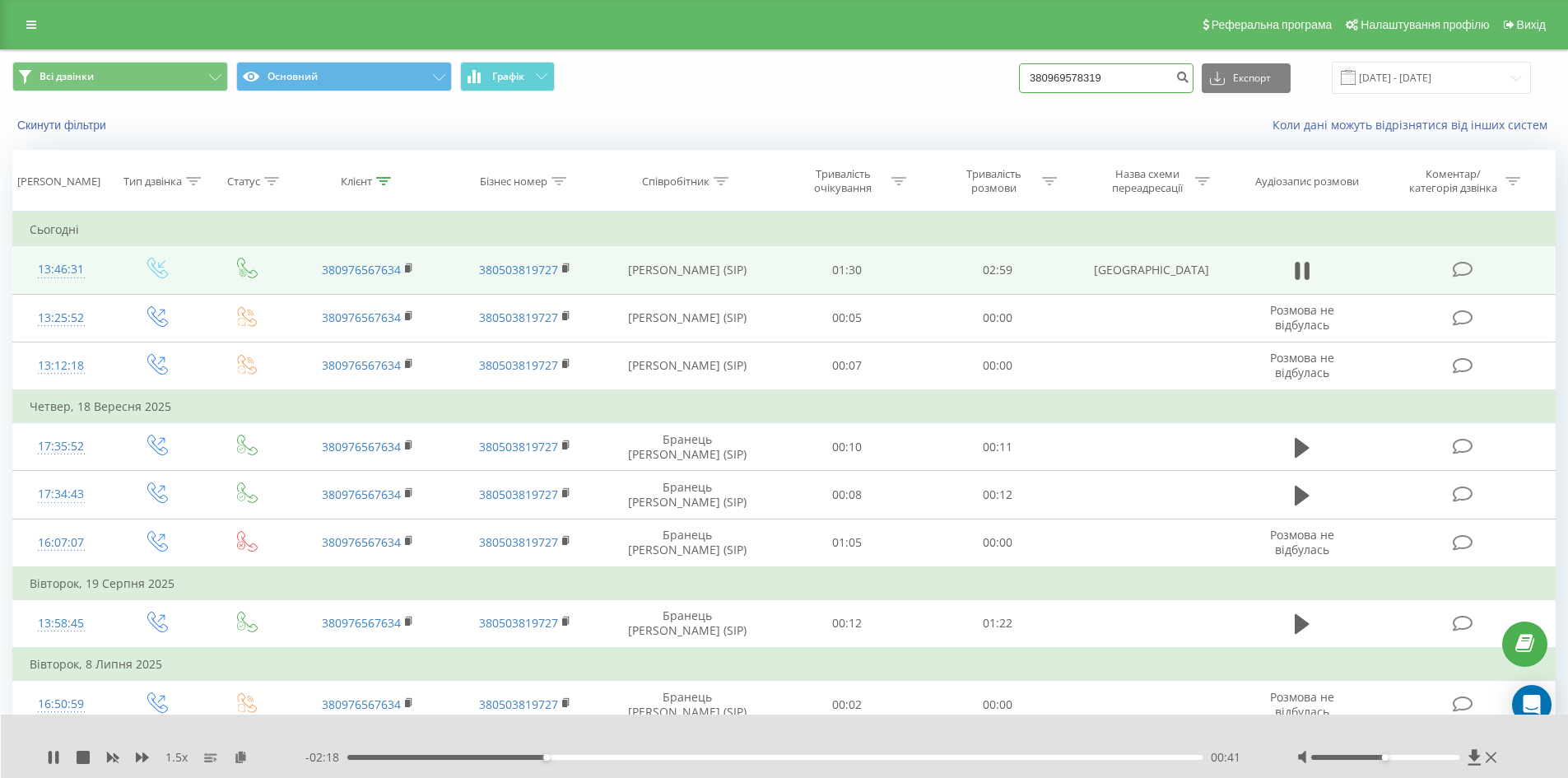
type input "380969578319"
